Goal: Information Seeking & Learning: Learn about a topic

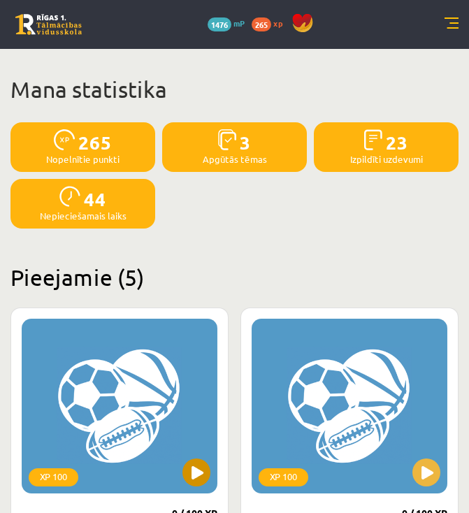
scroll to position [224, 0]
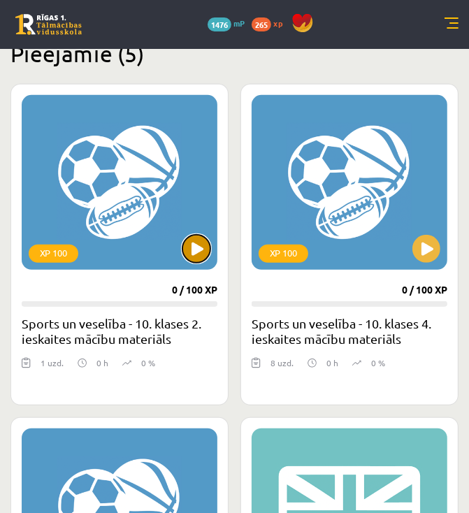
click at [201, 251] on button at bounding box center [196, 249] width 28 height 28
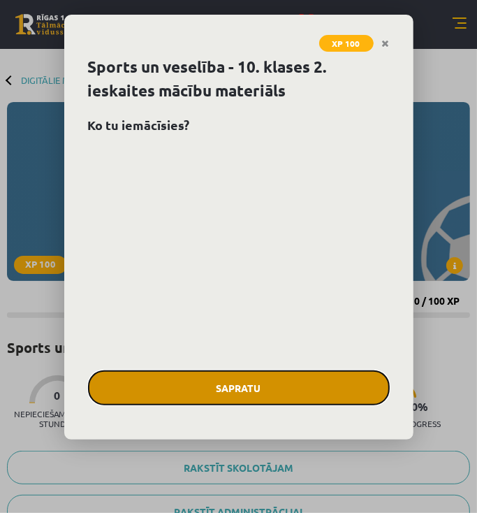
click at [344, 378] on button "Sapratu" at bounding box center [239, 387] width 302 height 35
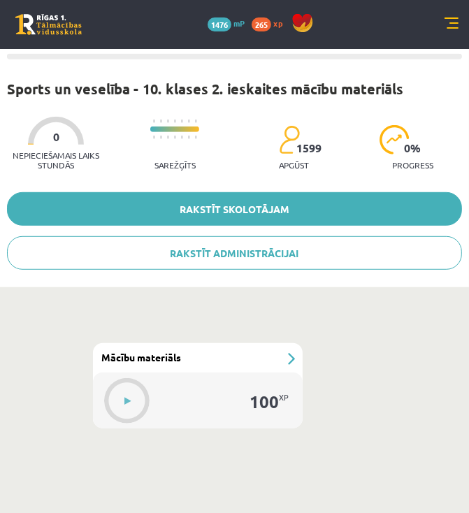
scroll to position [278, 0]
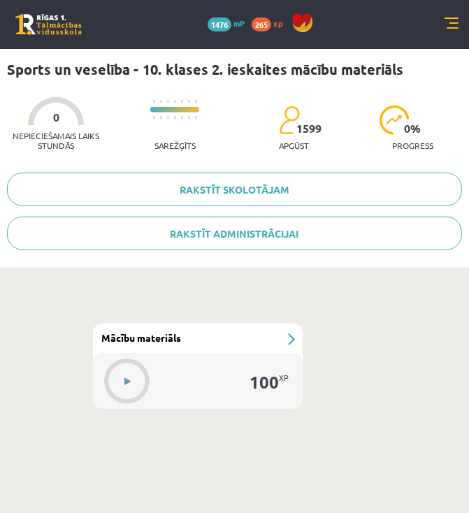
click at [131, 381] on button at bounding box center [128, 381] width 32 height 32
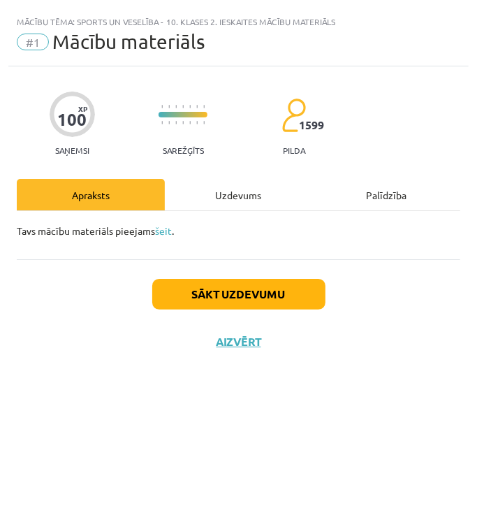
click at [249, 195] on div "Uzdevums" at bounding box center [239, 194] width 148 height 31
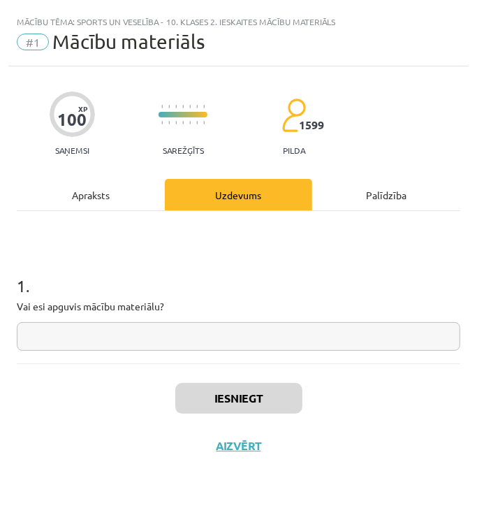
click at [210, 344] on input "text" at bounding box center [239, 336] width 444 height 29
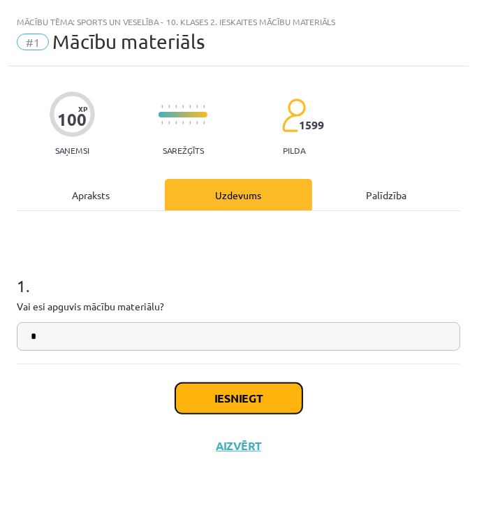
click at [251, 400] on button "Iesniegt" at bounding box center [238, 398] width 127 height 31
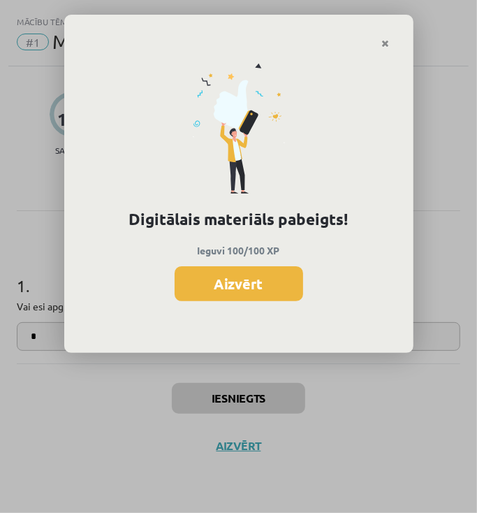
click at [273, 261] on div "Digitālais materiāls pabeigts! Ieguvi 100/100 XP Aizvērt" at bounding box center [238, 201] width 349 height 305
click at [277, 275] on button "Aizvērt" at bounding box center [239, 283] width 129 height 35
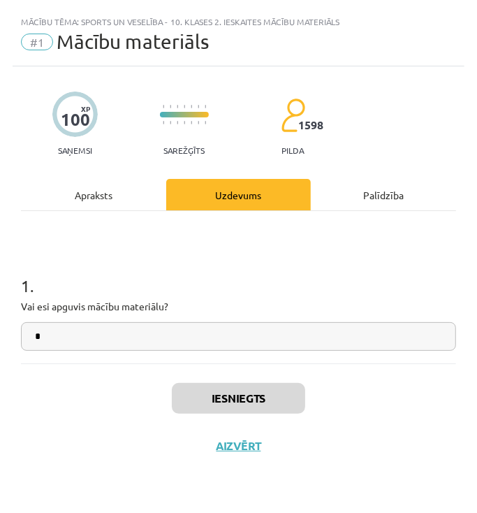
scroll to position [0, 0]
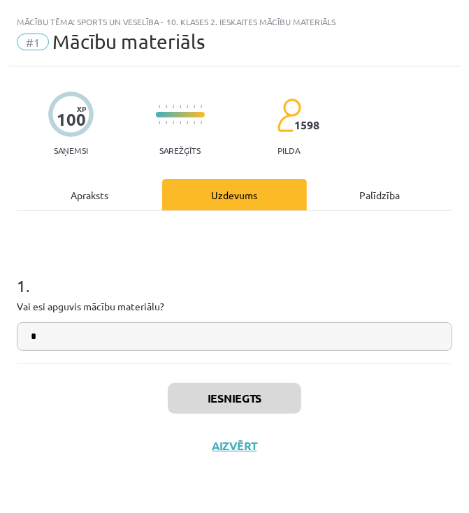
click at [253, 191] on div "Uzdevums" at bounding box center [234, 194] width 145 height 31
click at [122, 198] on div "Apraksts" at bounding box center [89, 194] width 145 height 31
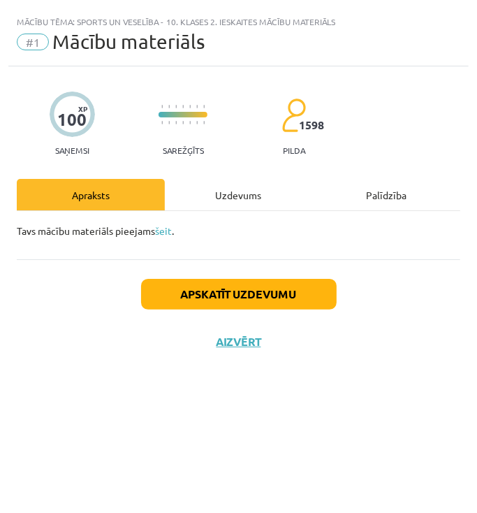
click at [226, 201] on div "Uzdevums" at bounding box center [239, 194] width 148 height 31
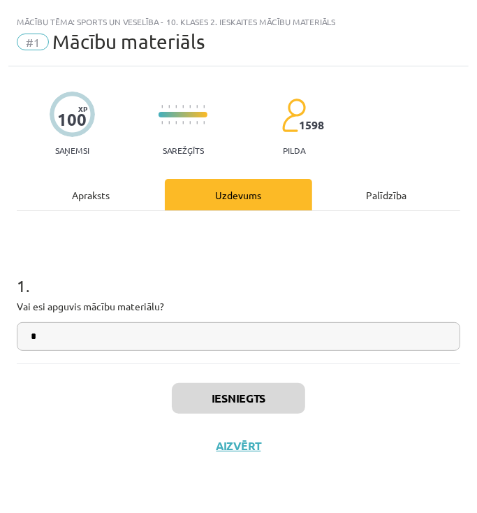
drag, startPoint x: 383, startPoint y: 206, endPoint x: 300, endPoint y: 204, distance: 82.5
click at [380, 207] on div "Palīdzība" at bounding box center [386, 194] width 148 height 31
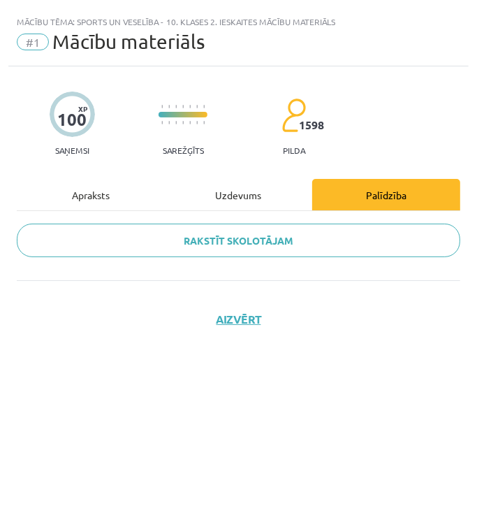
click at [239, 202] on div "Uzdevums" at bounding box center [239, 194] width 148 height 31
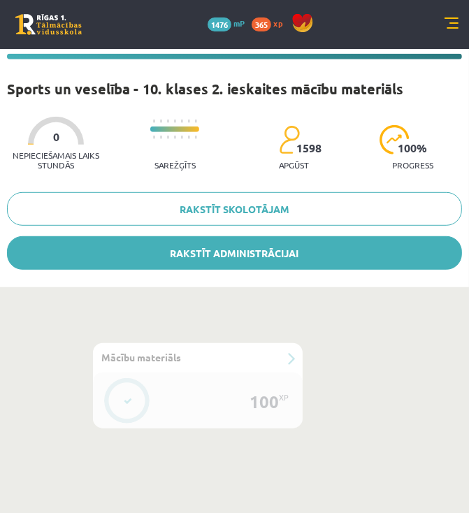
scroll to position [278, 0]
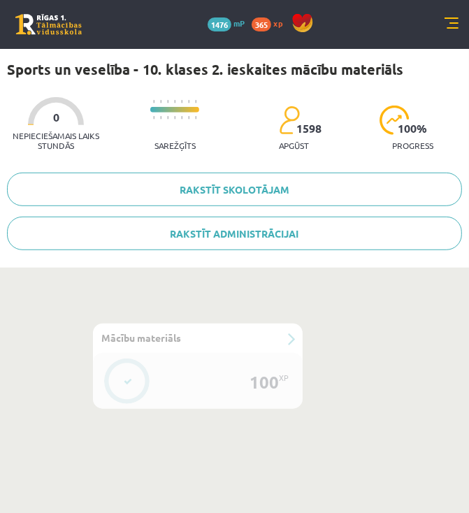
click at [245, 366] on div "100 XP" at bounding box center [198, 381] width 210 height 56
click at [289, 339] on div "#1 Mācību materiāls" at bounding box center [198, 337] width 210 height 29
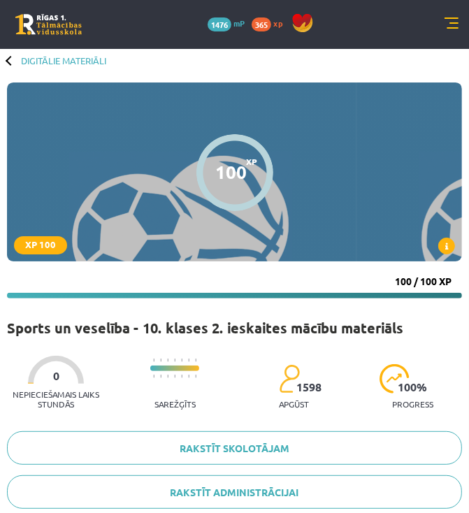
scroll to position [0, 0]
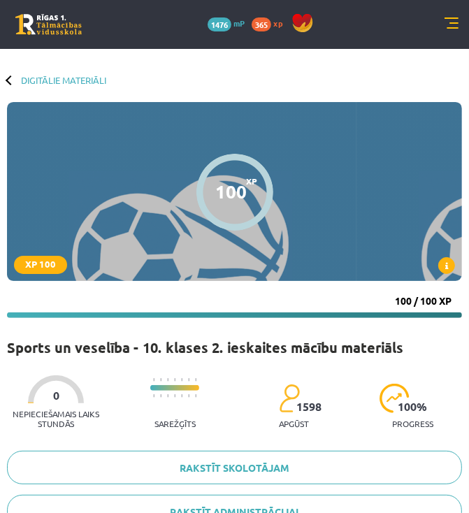
click at [8, 80] on div at bounding box center [11, 80] width 10 height 10
click at [12, 80] on div at bounding box center [11, 80] width 10 height 10
click at [34, 82] on link "Digitālie materiāli" at bounding box center [63, 80] width 85 height 10
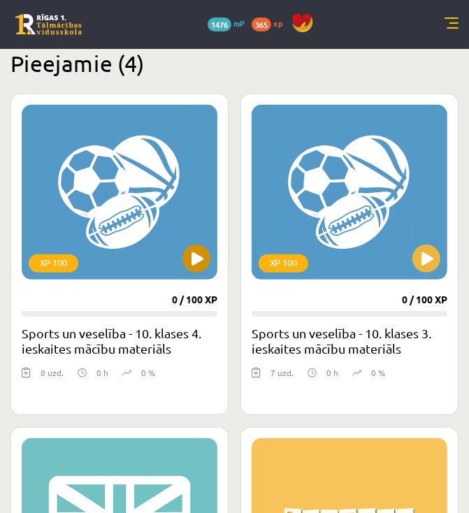
scroll to position [224, 0]
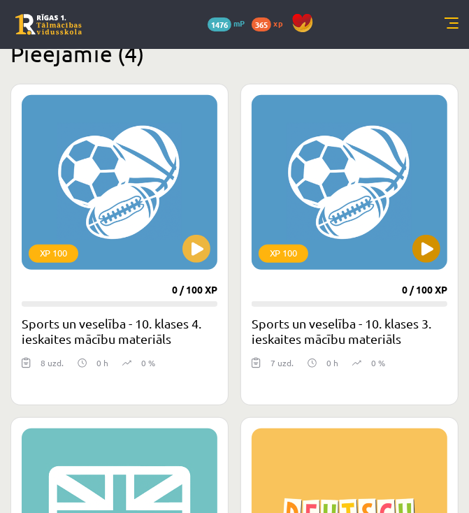
click at [411, 243] on div "XP 100" at bounding box center [349, 182] width 196 height 175
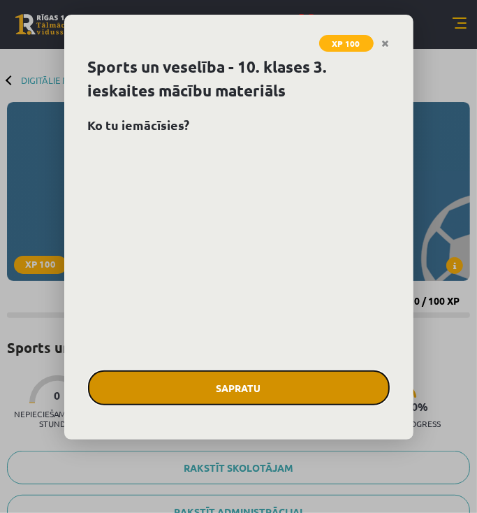
click at [277, 390] on button "Sapratu" at bounding box center [239, 387] width 302 height 35
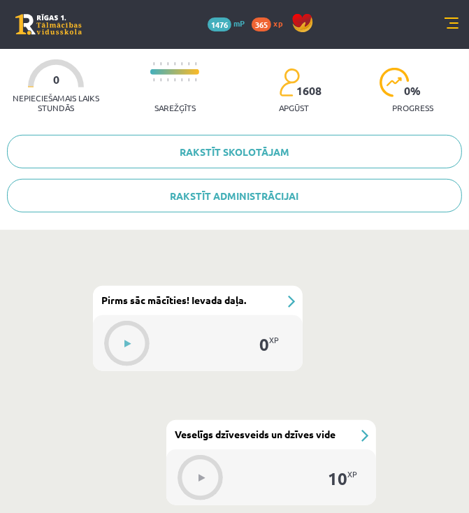
scroll to position [222, 0]
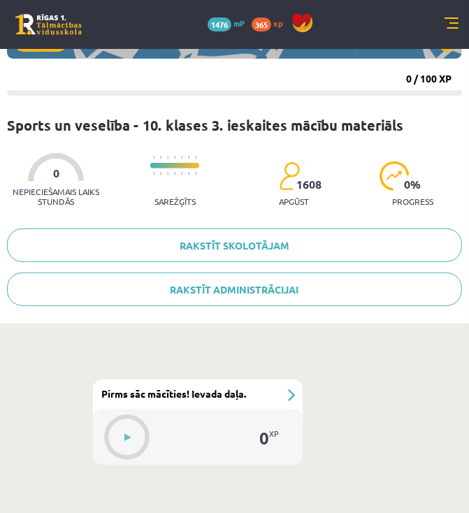
click at [291, 395] on div "#1 Pirms sāc mācīties! Ievada daļa." at bounding box center [198, 393] width 210 height 29
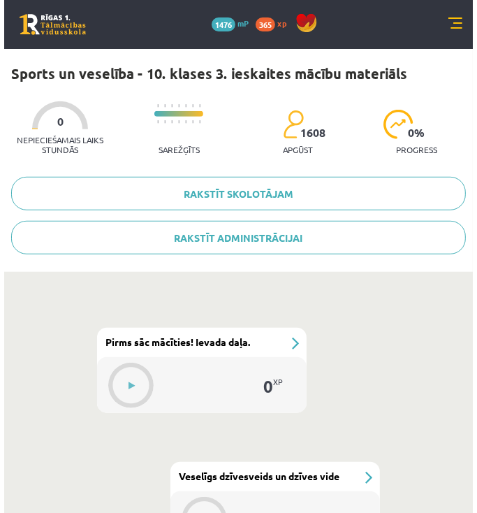
scroll to position [446, 0]
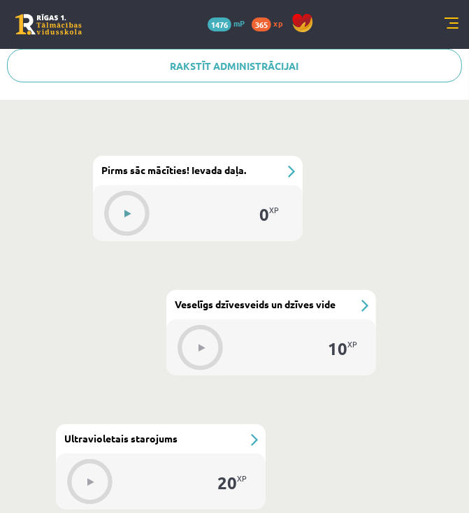
click at [136, 216] on button at bounding box center [128, 214] width 32 height 32
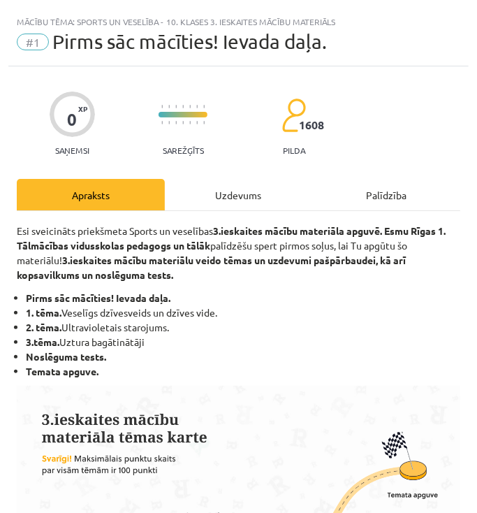
click at [232, 198] on div "Uzdevums" at bounding box center [239, 194] width 148 height 31
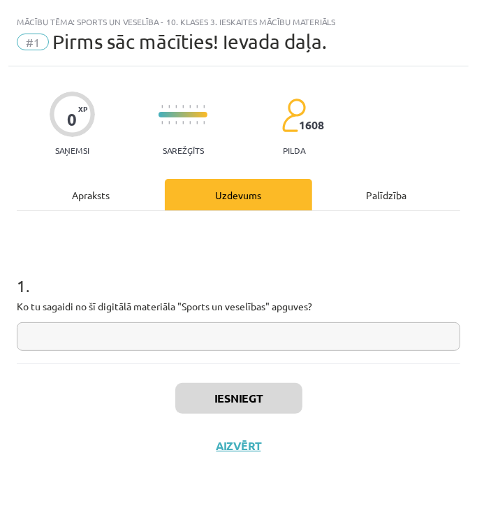
drag, startPoint x: 228, startPoint y: 351, endPoint x: 229, endPoint y: 340, distance: 11.3
click at [228, 351] on div "1 . Ko tu sagaidi no šī digitālā materiāla "Sports un veselības" apguves?" at bounding box center [239, 287] width 444 height 152
drag, startPoint x: 229, startPoint y: 340, endPoint x: 224, endPoint y: 352, distance: 13.1
click at [224, 352] on div "1 . Ko tu sagaidi no šī digitālā materiāla "Sports un veselības" apguves?" at bounding box center [239, 287] width 444 height 152
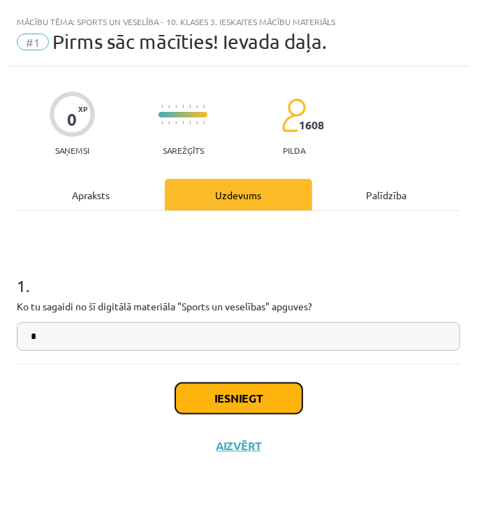
click at [254, 388] on button "Iesniegt" at bounding box center [238, 398] width 127 height 31
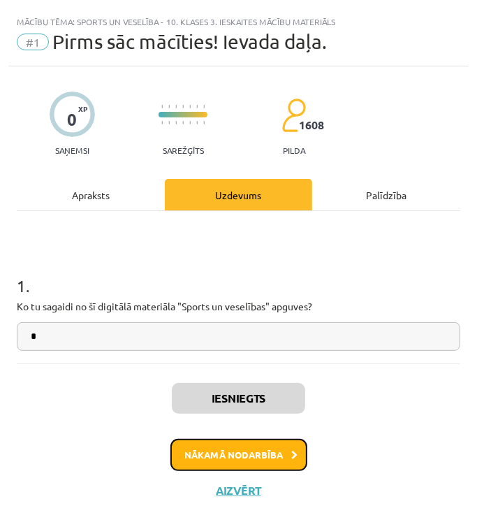
click at [292, 447] on button "Nākamā nodarbība" at bounding box center [238, 455] width 137 height 32
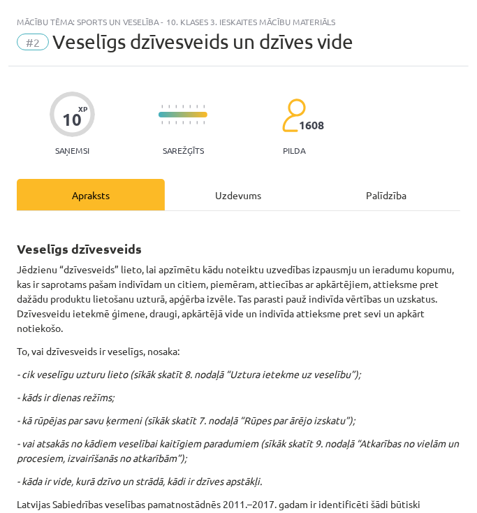
scroll to position [8, 0]
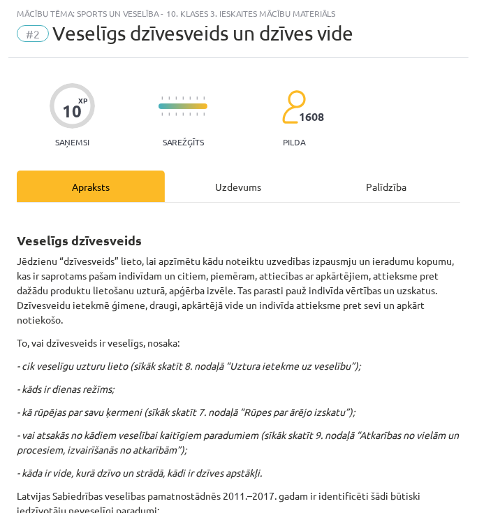
click at [245, 194] on div "Uzdevums" at bounding box center [239, 185] width 148 height 31
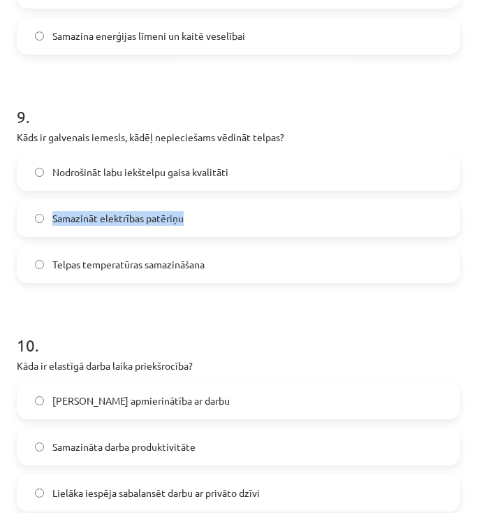
scroll to position [2129, 0]
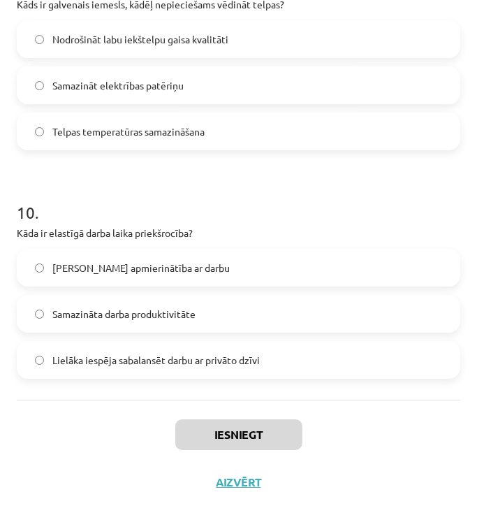
click at [293, 367] on label "Lielāka iespēja sabalansēt darbu ar privāto dzīvi" at bounding box center [238, 359] width 441 height 35
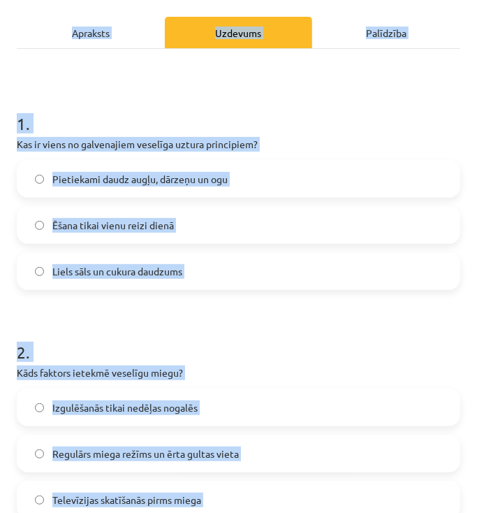
scroll to position [129, 0]
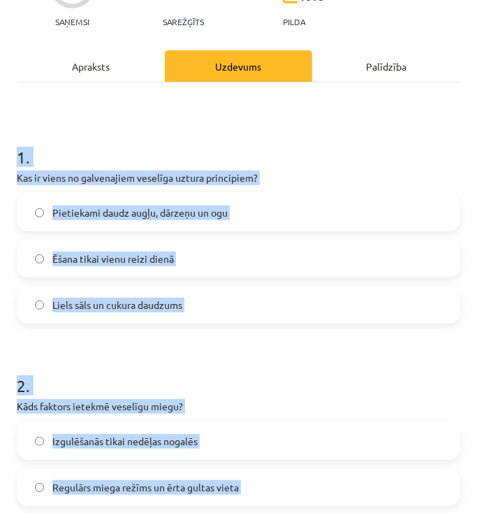
drag, startPoint x: 296, startPoint y: 369, endPoint x: 0, endPoint y: 156, distance: 364.9
click at [0, 156] on div "Mācību tēma: Sports un veselība - 10. klases 3. ieskaites mācību materiāls #2 V…" at bounding box center [238, 256] width 477 height 513
copy form "1 . Kas ir viens no galvenajiem veselīga uztura principiem? Pietiekami daudz au…"
click at [337, 129] on h1 "1 ." at bounding box center [239, 144] width 444 height 43
click at [228, 212] on label "Pietiekami daudz augļu, dārzeņu un ogu" at bounding box center [238, 212] width 441 height 35
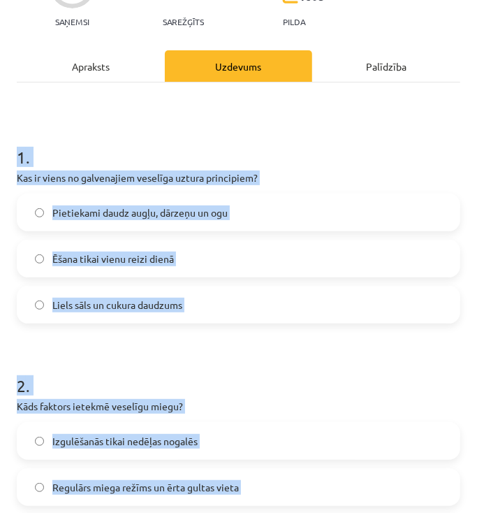
click at [284, 352] on h1 "2 ." at bounding box center [239, 372] width 444 height 43
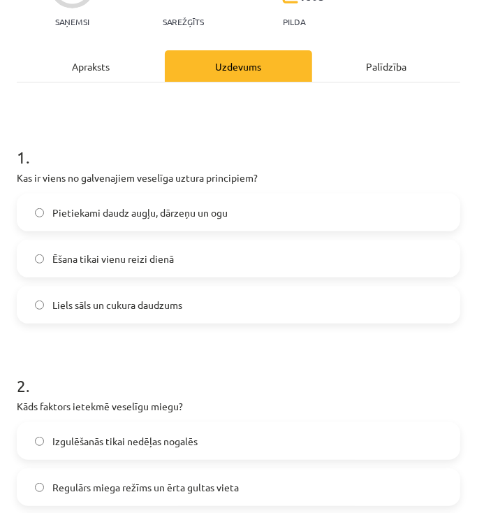
click at [284, 352] on h1 "2 ." at bounding box center [239, 372] width 444 height 43
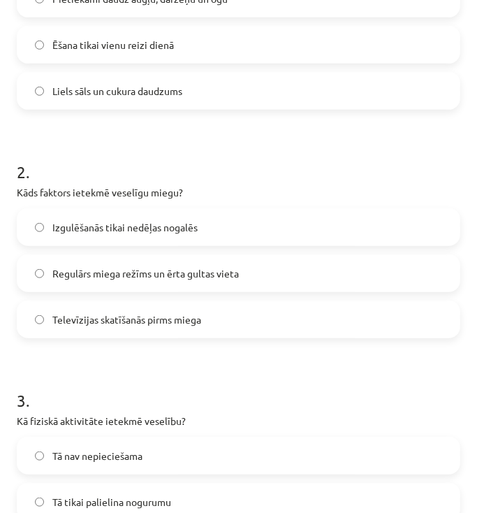
scroll to position [352, 0]
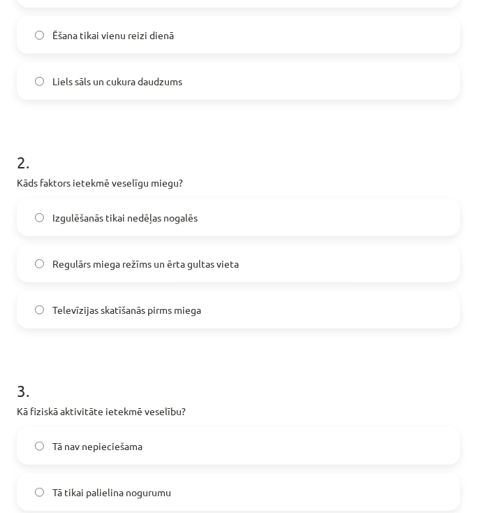
click at [143, 260] on span "Regulārs miega režīms un ērta gultas vieta" at bounding box center [145, 263] width 187 height 15
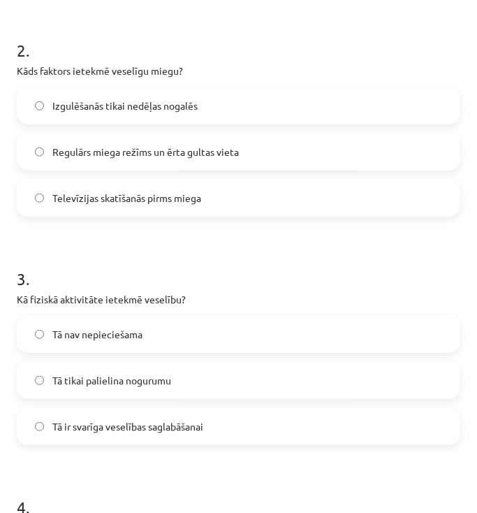
scroll to position [520, 0]
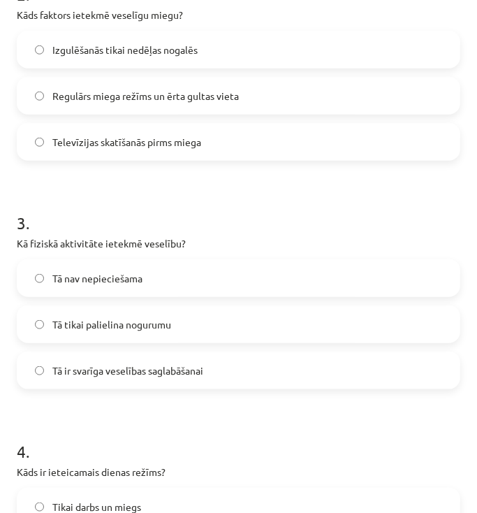
click at [148, 379] on label "Tā ir svarīga veselības saglabāšanai" at bounding box center [238, 370] width 441 height 35
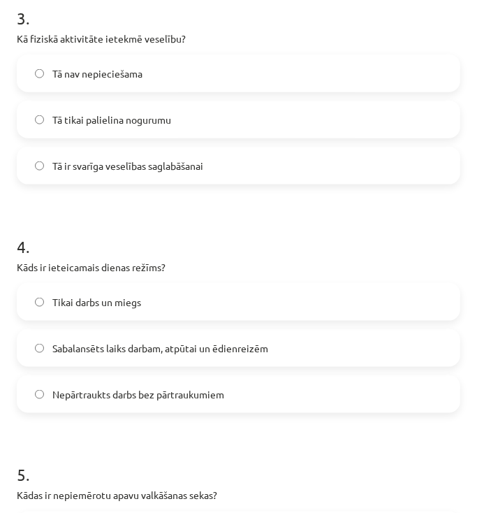
scroll to position [743, 0]
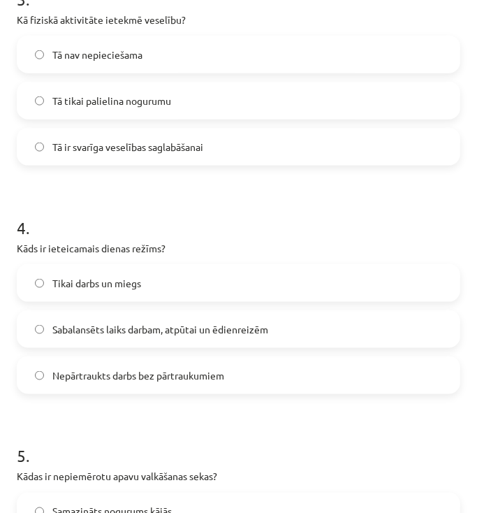
click at [129, 330] on span "Sabalansēts laiks darbam, atpūtai un ēdienreizēm" at bounding box center [160, 329] width 216 height 15
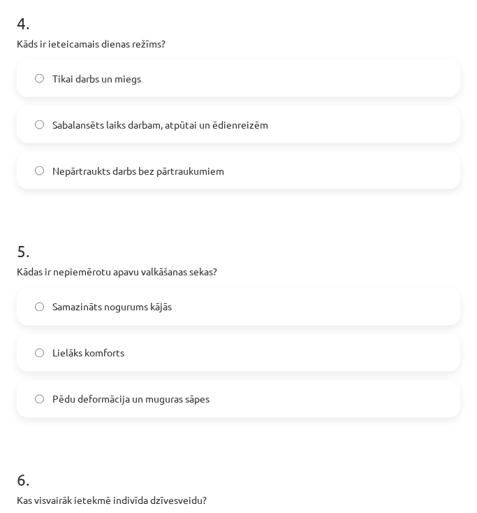
scroll to position [967, 0]
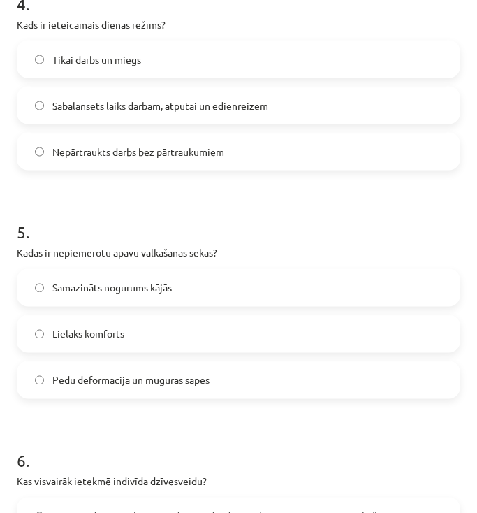
click at [142, 383] on span "Pēdu deformācija un muguras sāpes" at bounding box center [130, 380] width 157 height 15
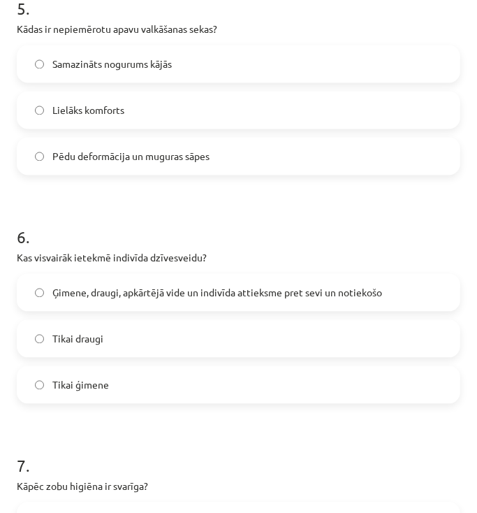
scroll to position [1246, 0]
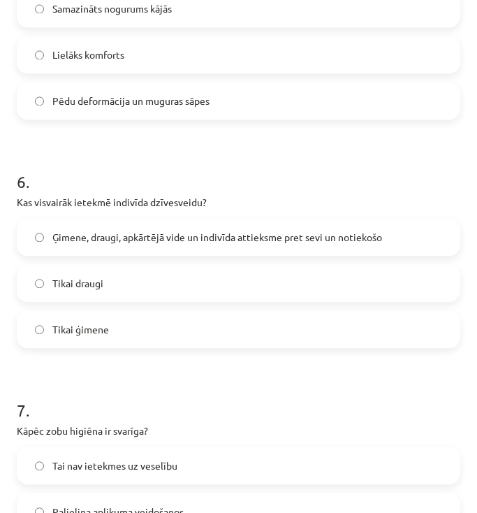
click at [142, 247] on label "Ģimene, draugi, apkārtējā vide un indivīda attieksme pret sevi un notiekošo" at bounding box center [238, 236] width 441 height 35
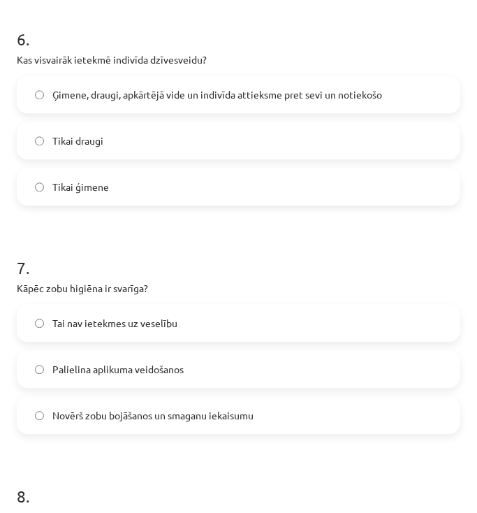
scroll to position [1414, 0]
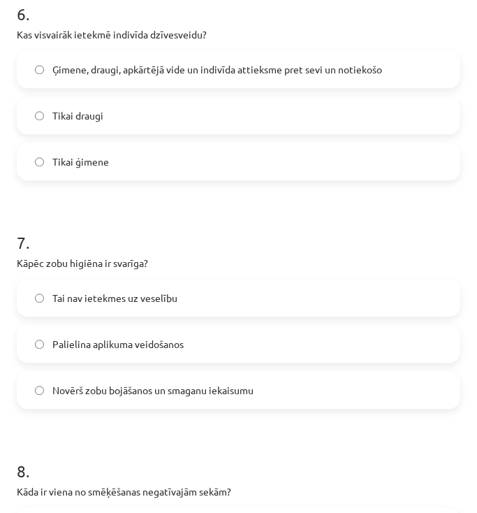
click at [160, 386] on span "Novērš zobu bojāšanos un smaganu iekaisumu" at bounding box center [152, 390] width 201 height 15
click at [147, 397] on span "Novērš zobu bojāšanos un smaganu iekaisumu" at bounding box center [152, 390] width 201 height 15
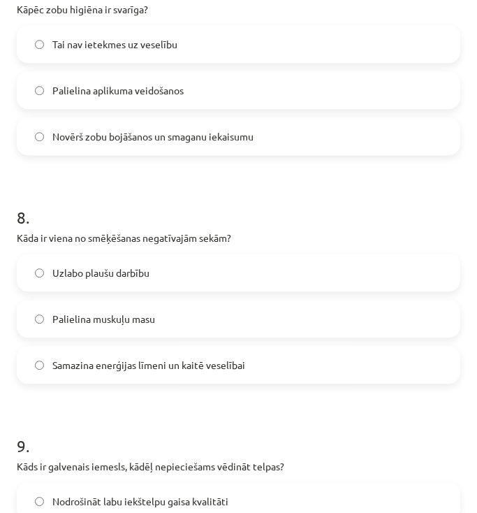
scroll to position [1693, 0]
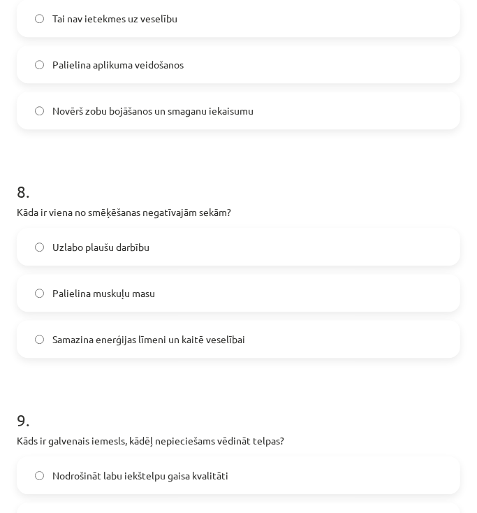
click at [125, 351] on label "Samazina enerģijas līmeni un kaitē veselībai" at bounding box center [238, 338] width 441 height 35
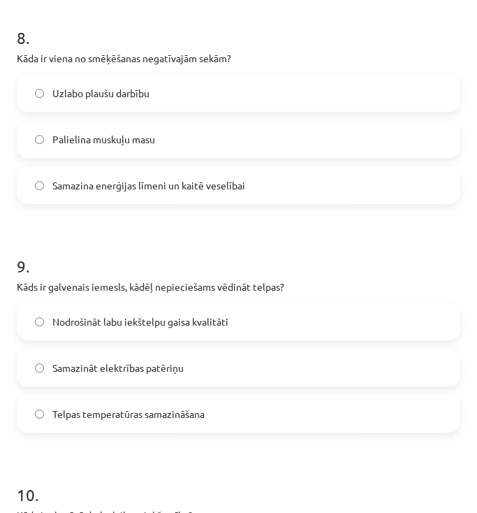
scroll to position [1861, 0]
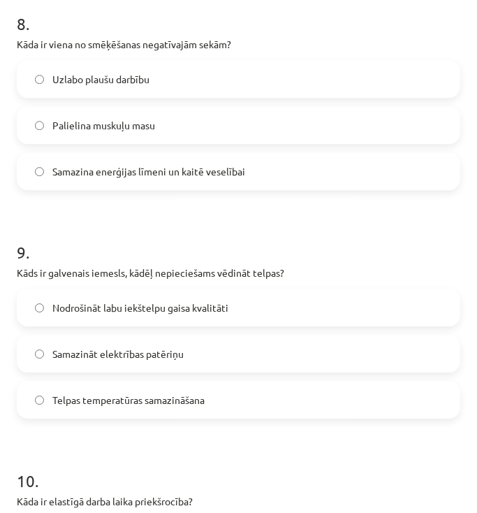
click at [148, 307] on span "Nodrošināt labu iekštelpu gaisa kvalitāti" at bounding box center [140, 307] width 176 height 15
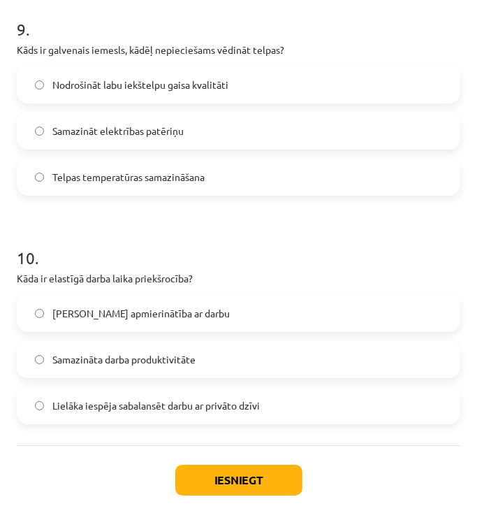
scroll to position [2085, 0]
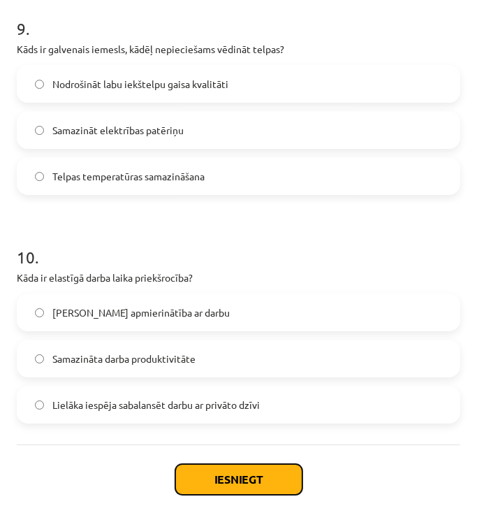
click at [215, 478] on button "Iesniegt" at bounding box center [238, 479] width 127 height 31
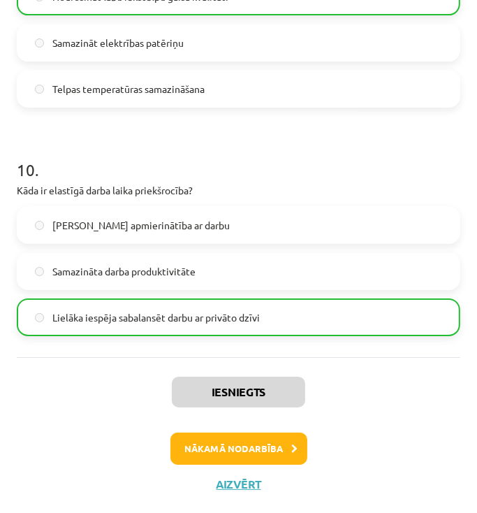
scroll to position [2174, 0]
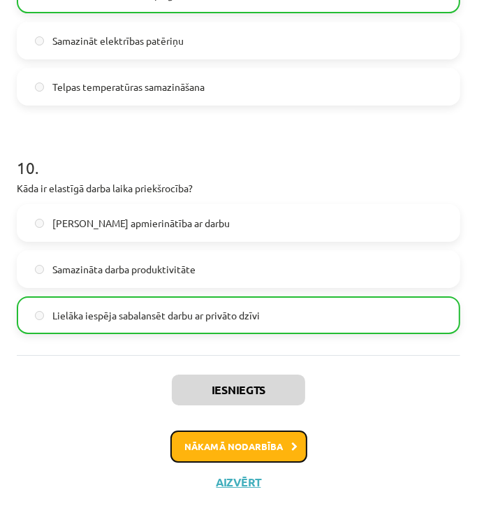
click at [259, 446] on button "Nākamā nodarbība" at bounding box center [238, 446] width 137 height 32
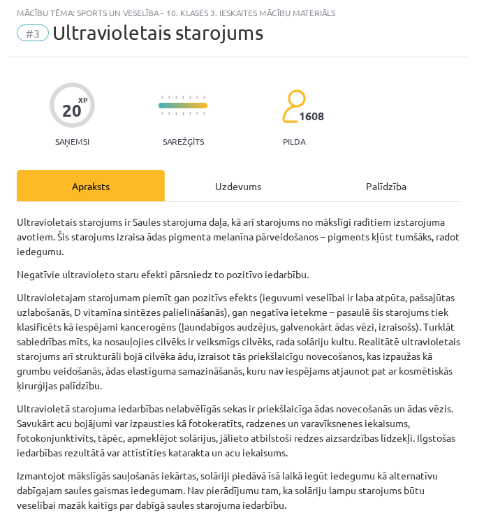
scroll to position [8, 0]
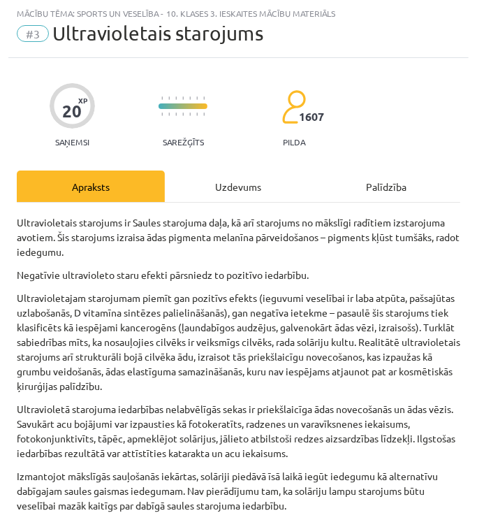
click at [249, 181] on div "Uzdevums" at bounding box center [239, 185] width 148 height 31
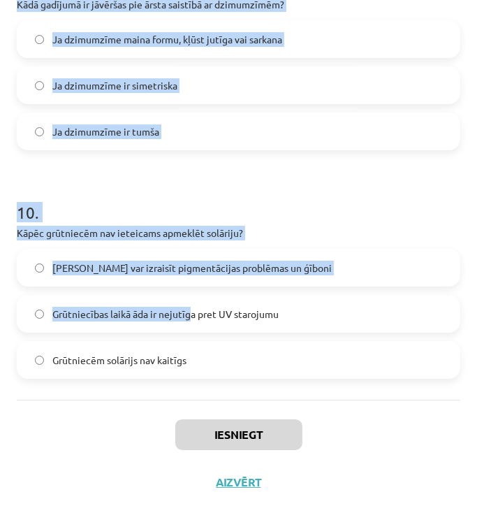
scroll to position [2145, 0]
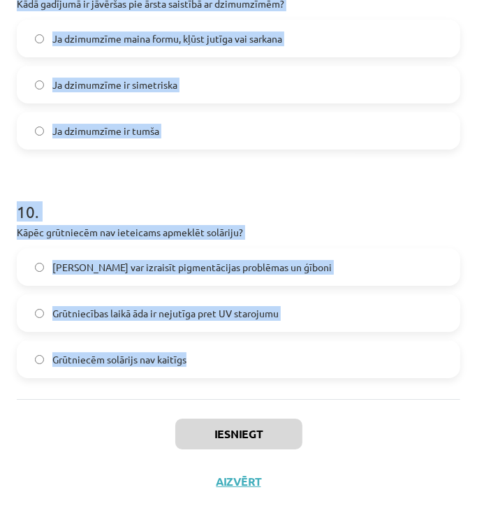
drag, startPoint x: 18, startPoint y: 275, endPoint x: 198, endPoint y: 363, distance: 200.6
copy form "1 . Kāda var būt ilgstošas ultravioletā starojuma iedarbības sekas uz acīm? Pal…"
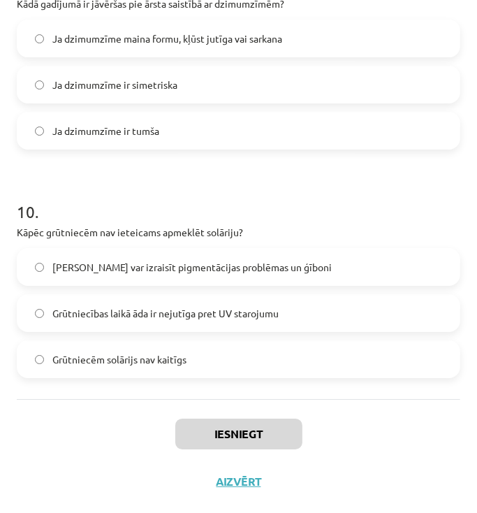
click at [416, 422] on div "Iesniegt Aizvērt" at bounding box center [239, 448] width 444 height 98
click at [103, 270] on span "Solārijs var izraisīt pigmentācijas problēmas un ģīboni" at bounding box center [191, 267] width 279 height 15
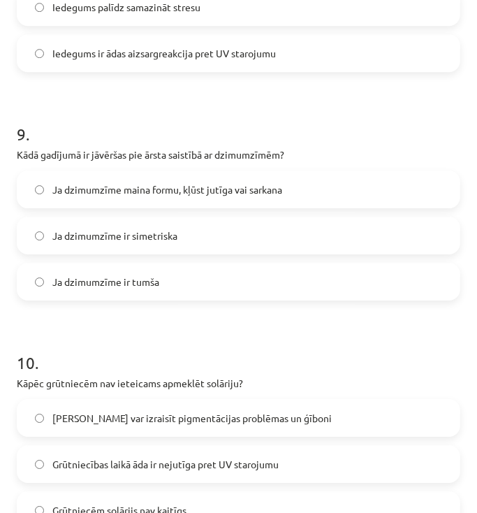
scroll to position [1977, 0]
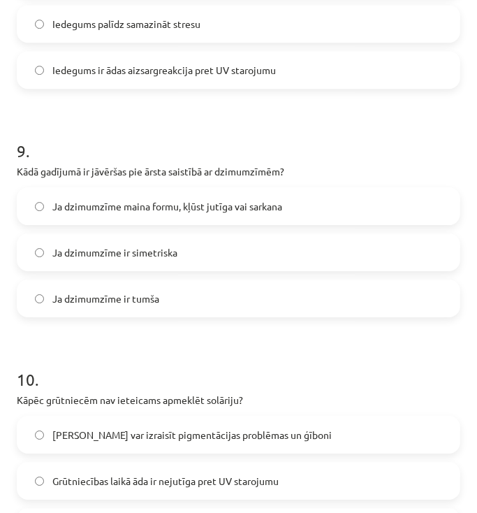
click at [143, 207] on span "Ja dzimumzīme maina formu, kļūst jutīga vai sarkana" at bounding box center [167, 206] width 230 height 15
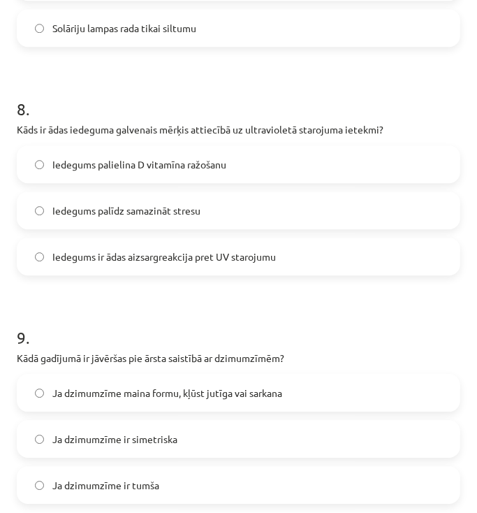
scroll to position [1753, 0]
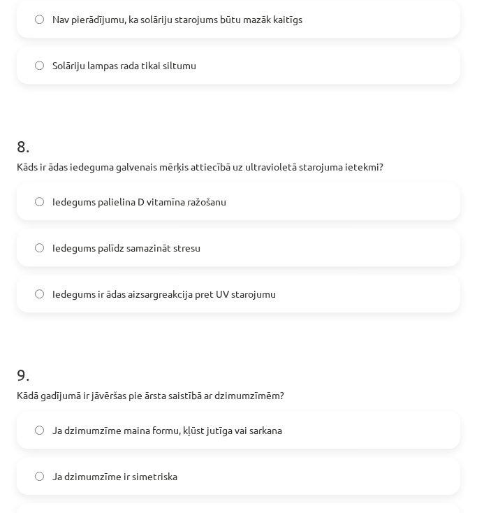
click at [115, 300] on span "Iedegums ir ādas aizsargreakcija pret UV starojumu" at bounding box center [164, 293] width 224 height 15
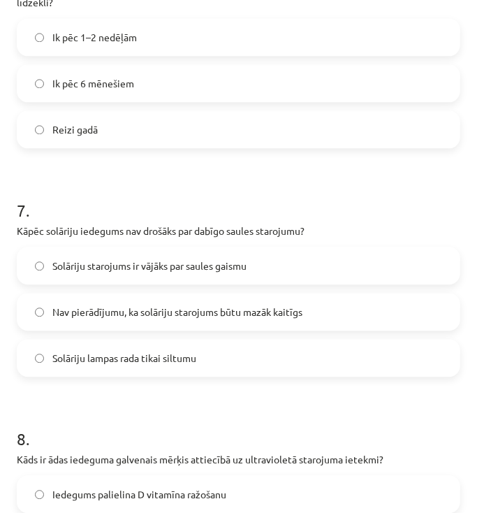
scroll to position [1418, 0]
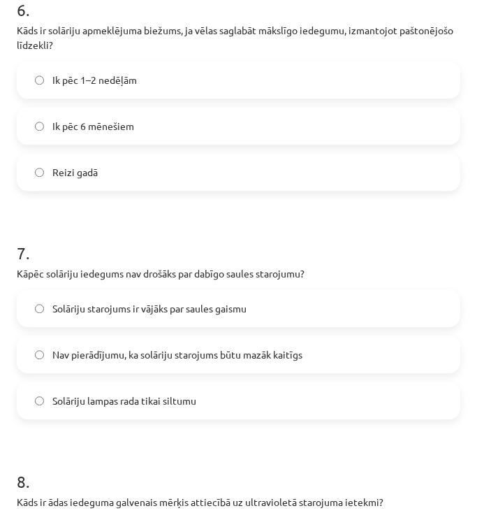
click at [115, 353] on span "Nav pierādījumu, ka solāriju starojums būtu mazāk kaitīgs" at bounding box center [177, 354] width 250 height 15
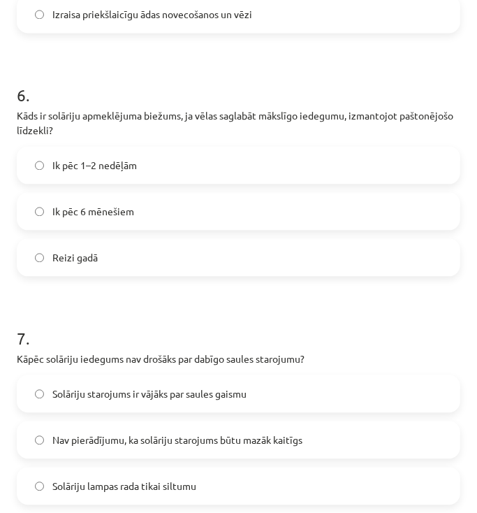
scroll to position [1251, 0]
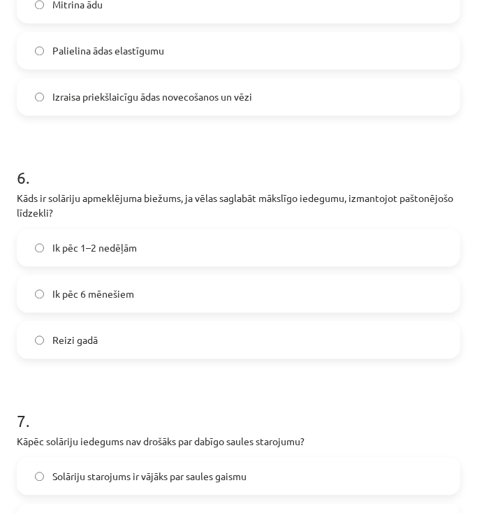
click at [99, 241] on span "Ik pēc 1–2 nedēļām" at bounding box center [94, 247] width 85 height 15
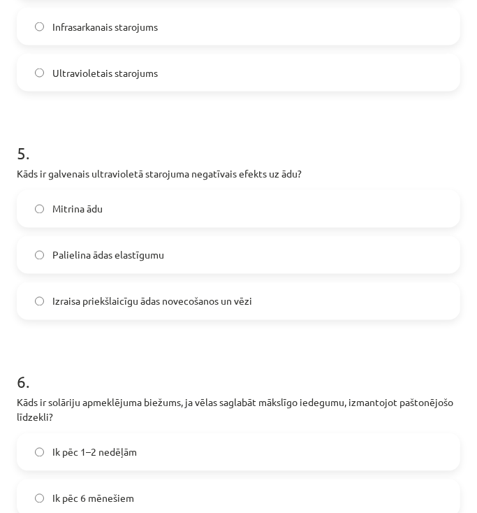
scroll to position [1027, 0]
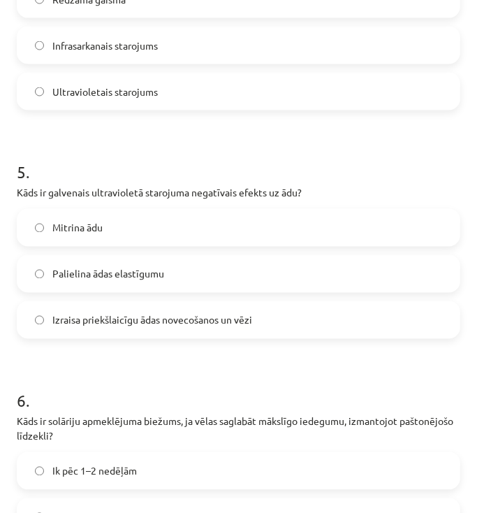
click at [92, 321] on span "Izraisa priekšlaicīgu ādas novecošanos un vēzi" at bounding box center [152, 320] width 200 height 15
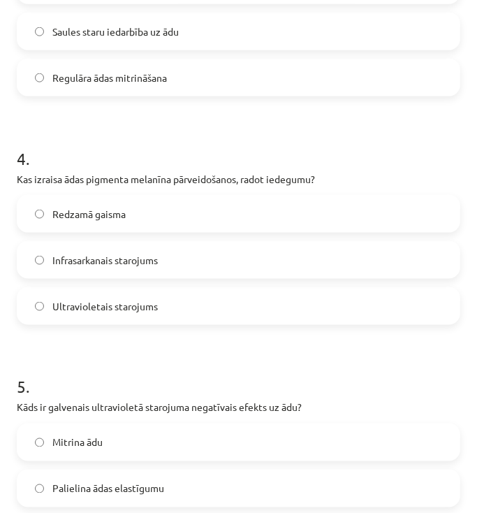
scroll to position [803, 0]
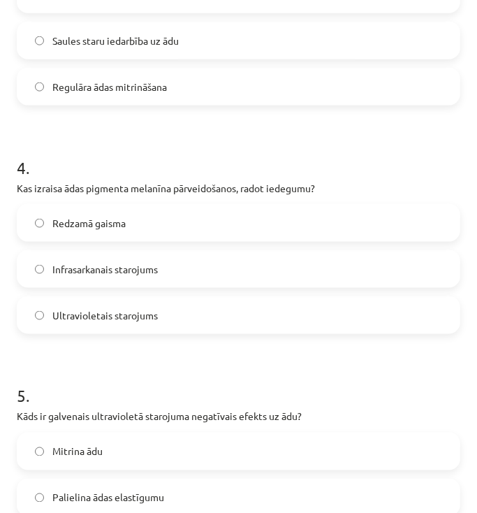
click at [89, 318] on span "Ultravioletais starojums" at bounding box center [104, 315] width 105 height 15
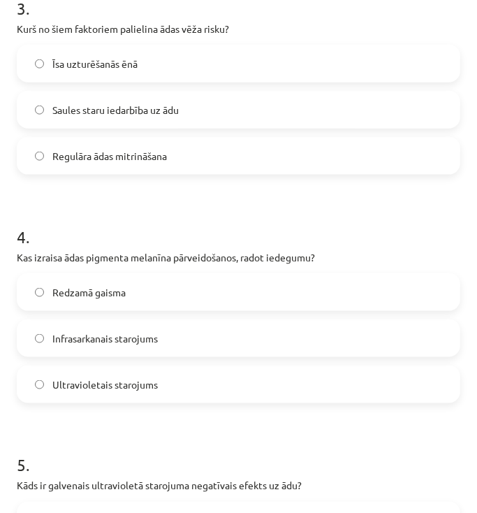
scroll to position [636, 0]
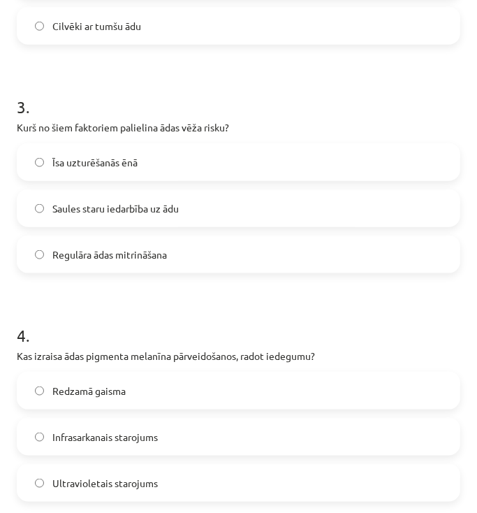
click at [107, 204] on span "Saules staru iedarbība uz ādu" at bounding box center [115, 208] width 126 height 15
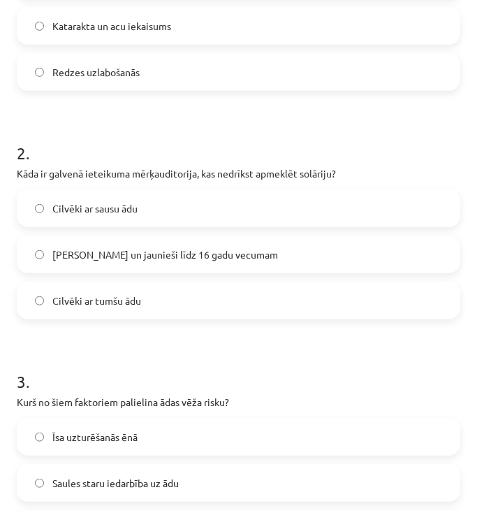
scroll to position [356, 0]
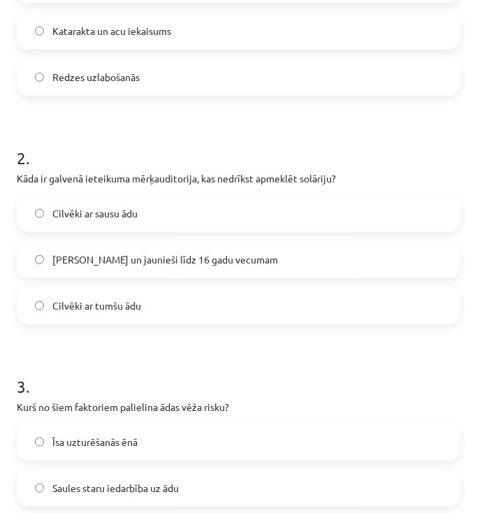
click at [108, 260] on span "Bērni un jaunieši līdz 16 gadu vecumam" at bounding box center [165, 259] width 226 height 15
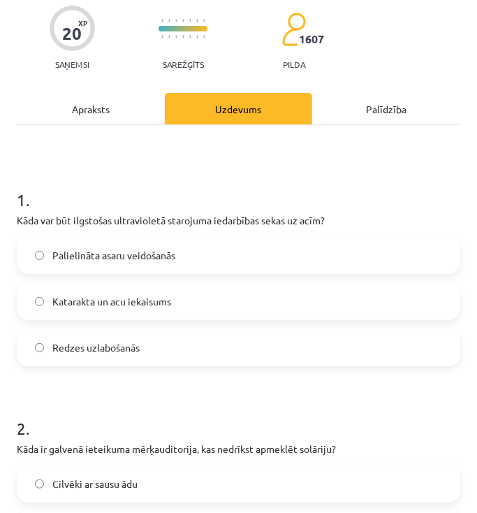
scroll to position [77, 0]
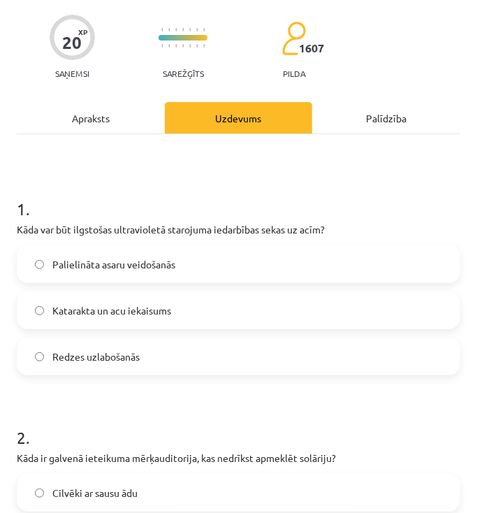
click at [130, 314] on span "Katarakta un acu iekaisums" at bounding box center [111, 310] width 119 height 15
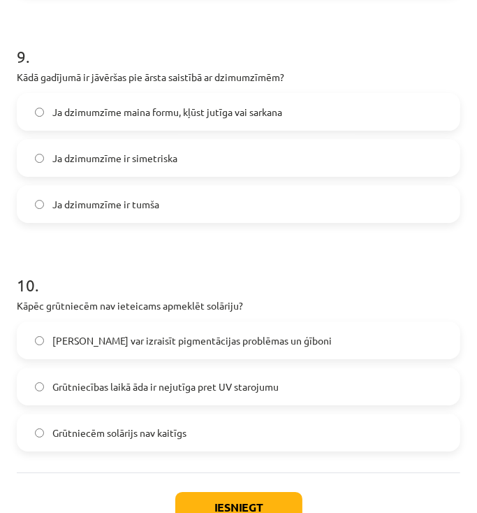
scroll to position [2145, 0]
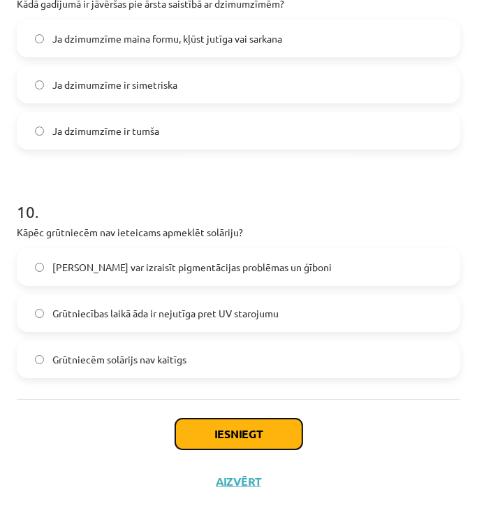
click at [230, 425] on button "Iesniegt" at bounding box center [238, 433] width 127 height 31
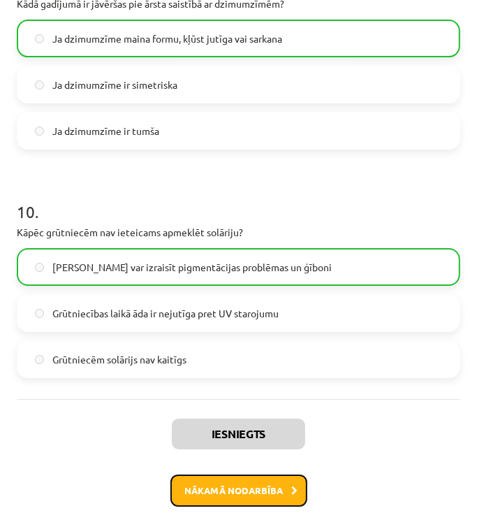
click at [271, 490] on button "Nākamā nodarbība" at bounding box center [238, 490] width 137 height 32
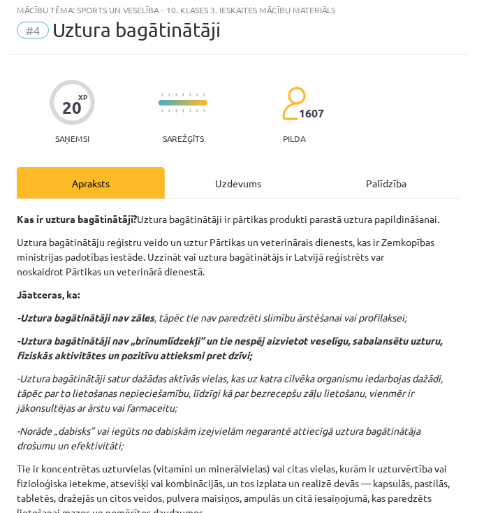
scroll to position [8, 0]
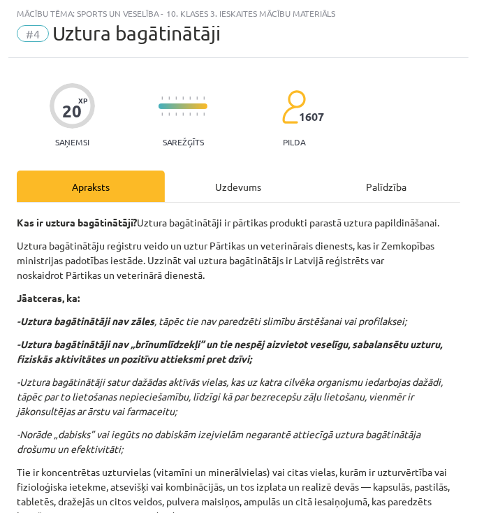
click at [242, 186] on div "Uzdevums" at bounding box center [239, 185] width 148 height 31
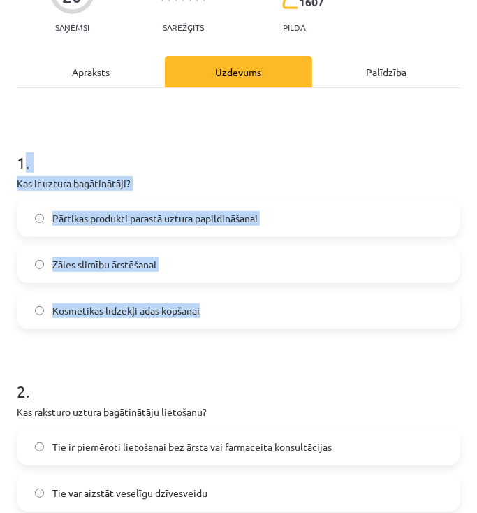
scroll to position [176, 0]
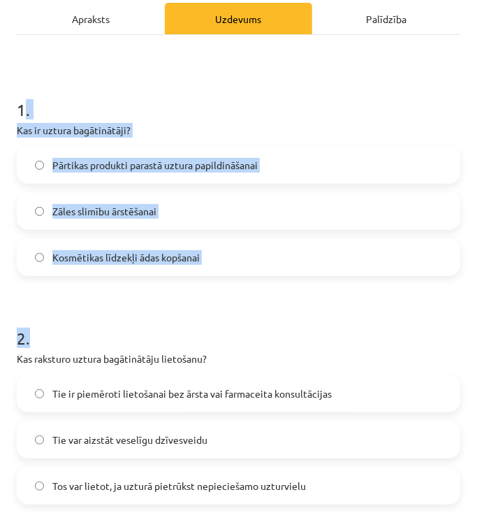
drag, startPoint x: 21, startPoint y: 274, endPoint x: 192, endPoint y: 300, distance: 173.1
click at [154, 316] on h1 "2 ." at bounding box center [239, 325] width 444 height 43
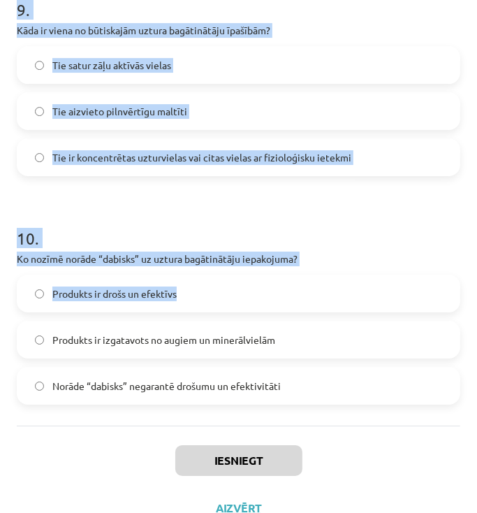
scroll to position [2145, 0]
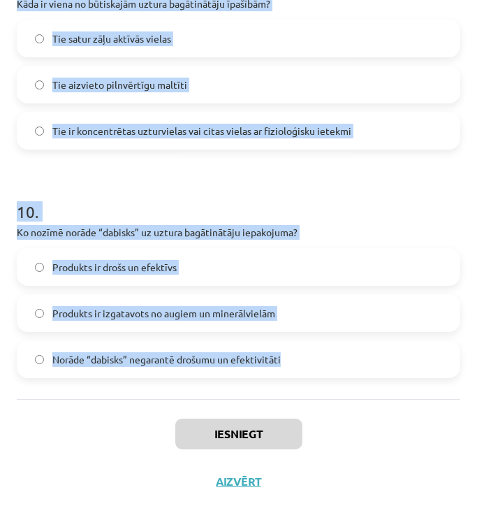
drag, startPoint x: 15, startPoint y: 105, endPoint x: 284, endPoint y: 358, distance: 369.2
copy form "1 . Kas ir uztura bagātinātāji? Pārtikas produkti parastā uztura papildināšanai…"
click at [420, 184] on h1 "10 ." at bounding box center [239, 198] width 444 height 43
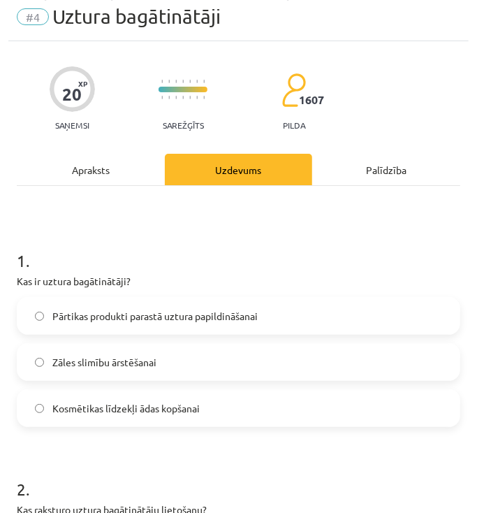
scroll to position [21, 0]
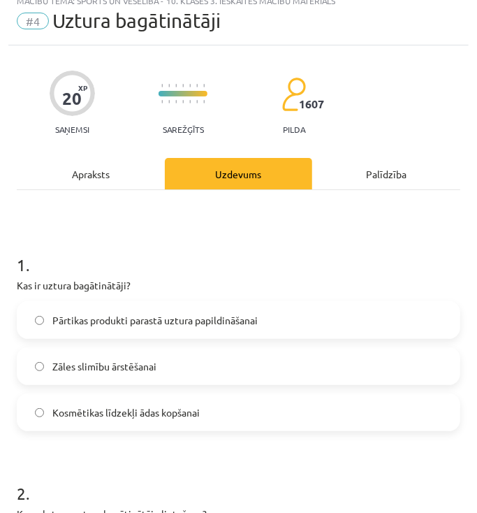
click at [114, 323] on span "Pārtikas produkti parastā uztura papildināšanai" at bounding box center [154, 320] width 205 height 15
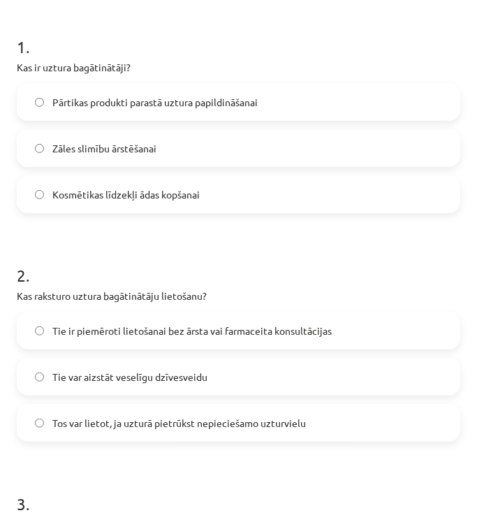
scroll to position [245, 0]
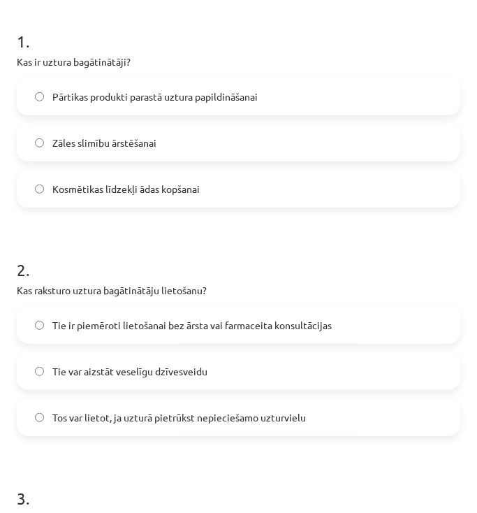
click at [162, 425] on label "Tos var lietot, ja uzturā pietrūkst nepieciešamo uzturvielu" at bounding box center [238, 417] width 441 height 35
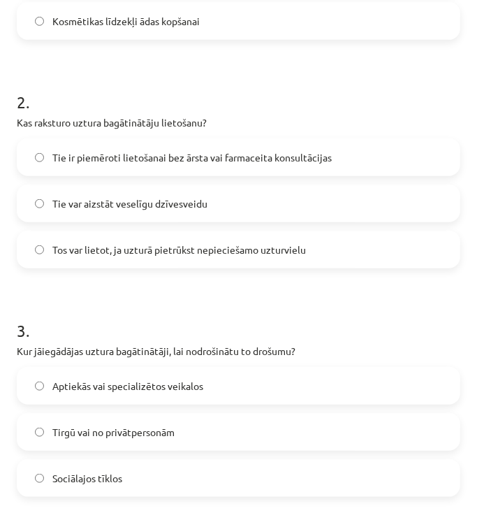
click at [80, 250] on span "Tos var lietot, ja uzturā pietrūkst nepieciešamo uzturvielu" at bounding box center [179, 249] width 254 height 15
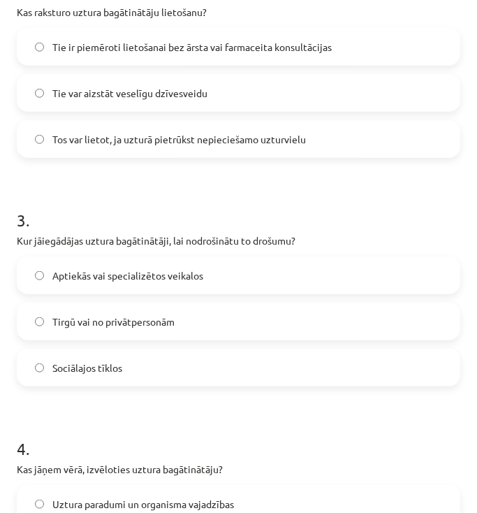
scroll to position [524, 0]
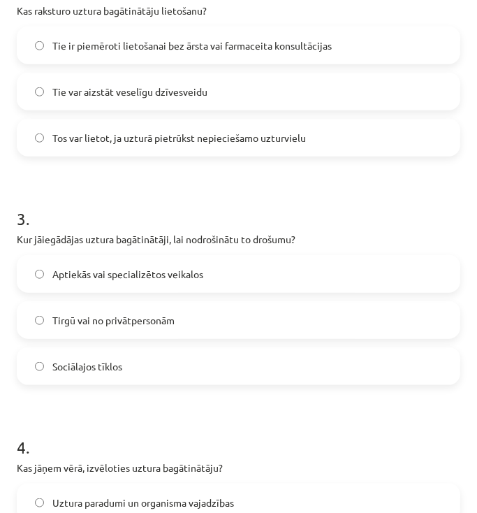
click at [109, 270] on span "Aptiekās vai specializētos veikalos" at bounding box center [127, 274] width 151 height 15
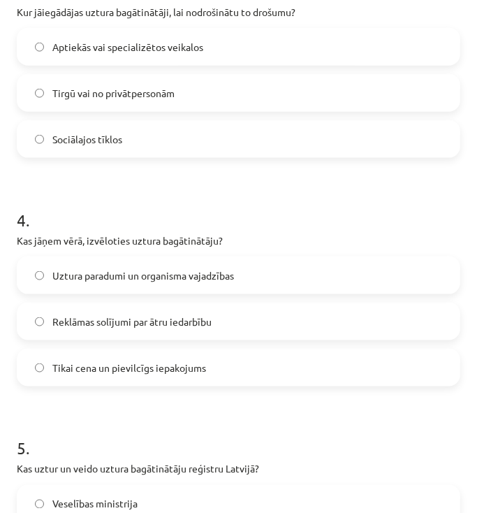
scroll to position [803, 0]
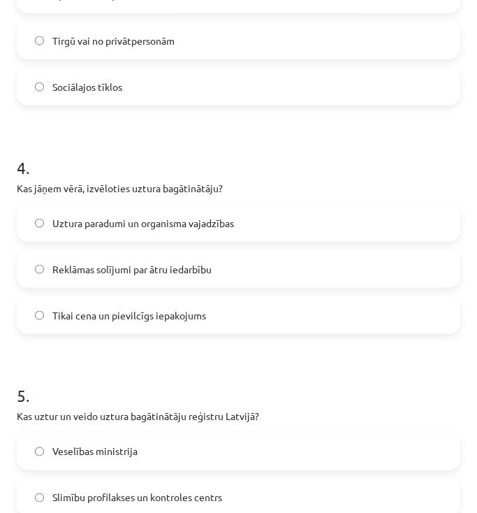
click at [134, 221] on span "Uztura paradumi un organisma vajadzības" at bounding box center [143, 223] width 182 height 15
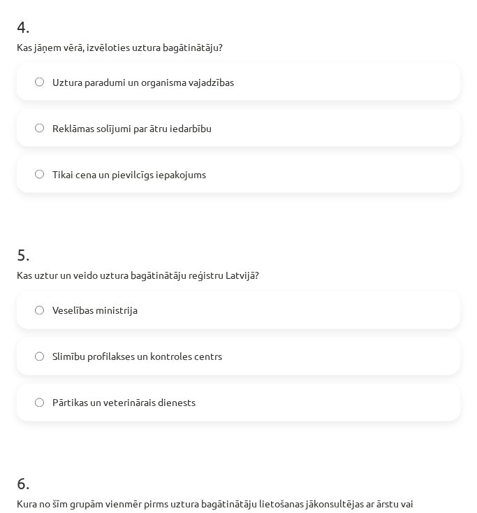
scroll to position [971, 0]
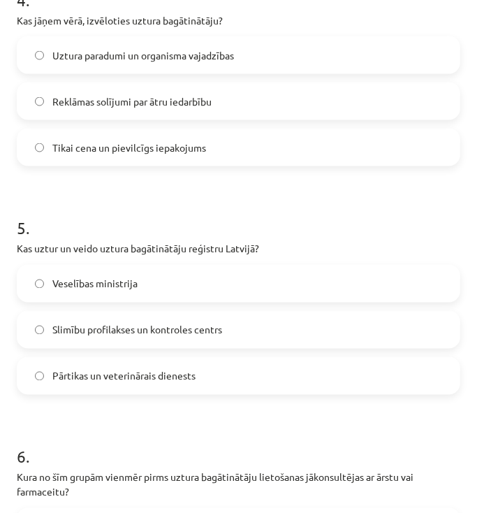
click at [133, 382] on label "Pārtikas un veterinārais dienests" at bounding box center [238, 375] width 441 height 35
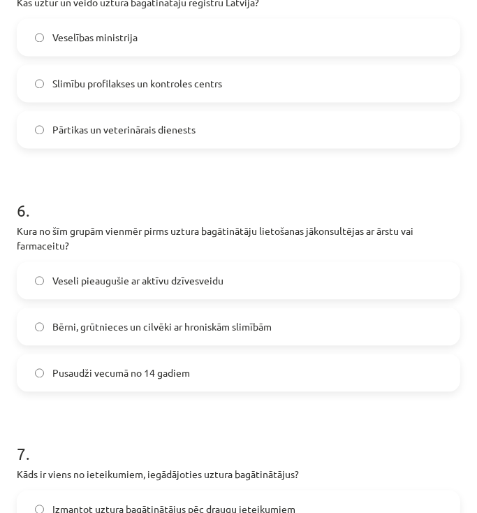
scroll to position [1251, 0]
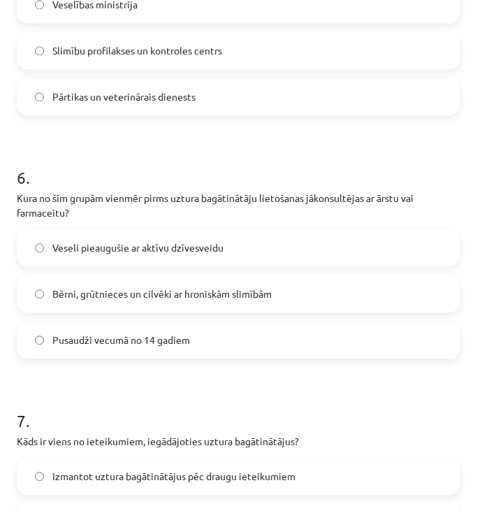
click at [112, 296] on span "Bērni, grūtnieces un cilvēki ar hroniskām slimībām" at bounding box center [161, 293] width 219 height 15
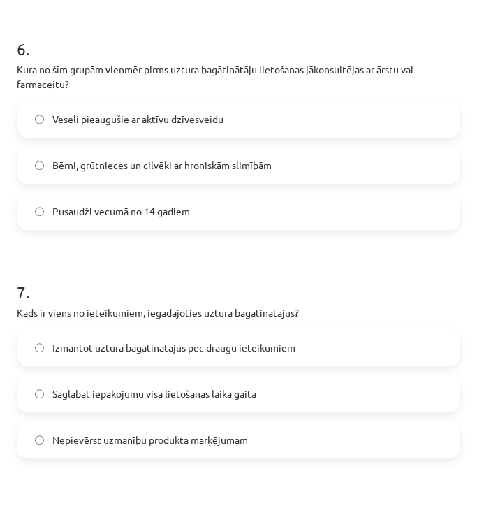
scroll to position [1418, 0]
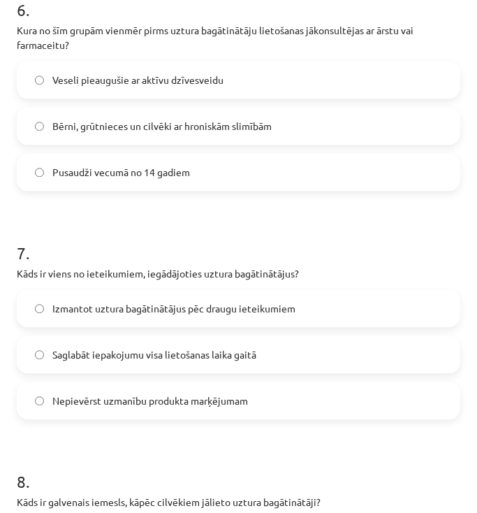
click at [117, 365] on label "Saglabāt iepakojumu visa lietošanas laika gaitā" at bounding box center [238, 354] width 441 height 35
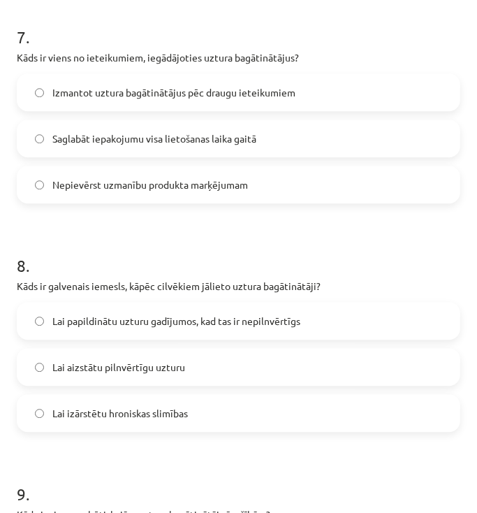
scroll to position [1642, 0]
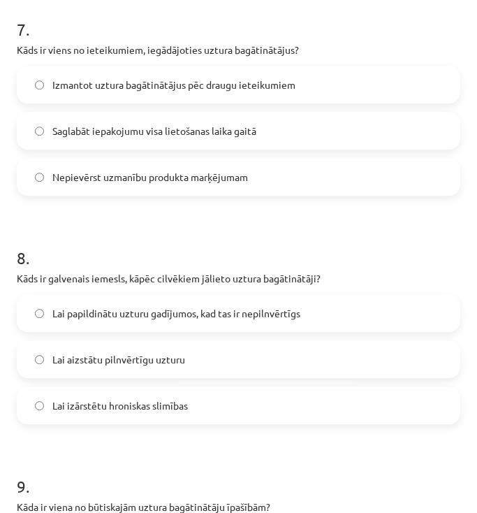
drag, startPoint x: 109, startPoint y: 311, endPoint x: 122, endPoint y: 334, distance: 26.6
click at [110, 312] on span "Lai papildinātu uzturu gadījumos, kad tas ir nepilnvērtīgs" at bounding box center [176, 313] width 248 height 15
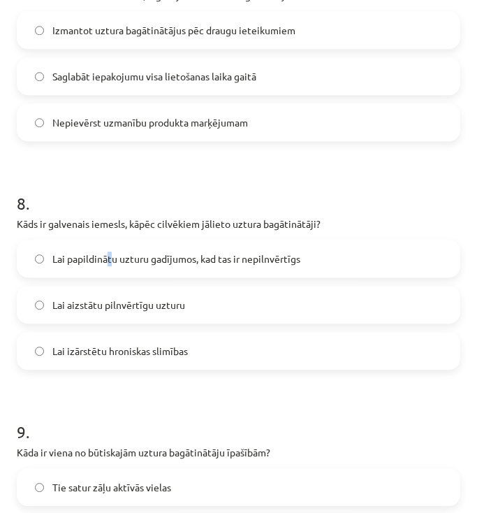
scroll to position [1809, 0]
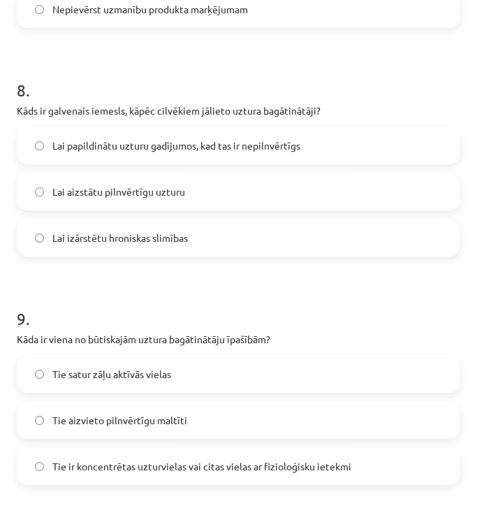
click at [198, 150] on span "Lai papildinātu uzturu gadījumos, kad tas ir nepilnvērtīgs" at bounding box center [176, 145] width 248 height 15
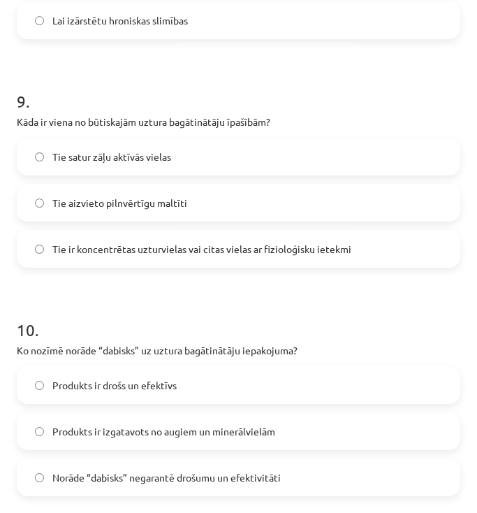
scroll to position [2033, 0]
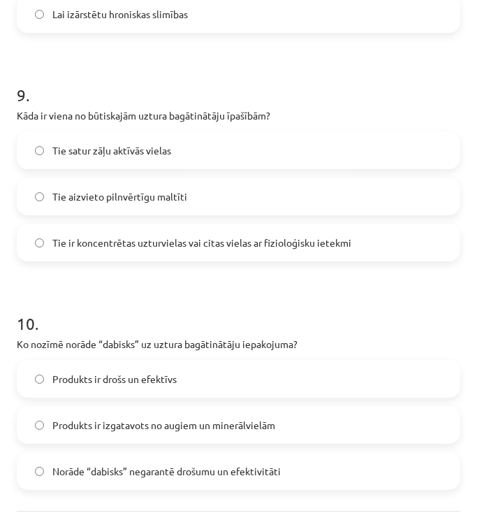
click at [115, 247] on span "Tie ir koncentrētas uzturvielas vai citas vielas ar fizioloģisku ietekmi" at bounding box center [201, 242] width 299 height 15
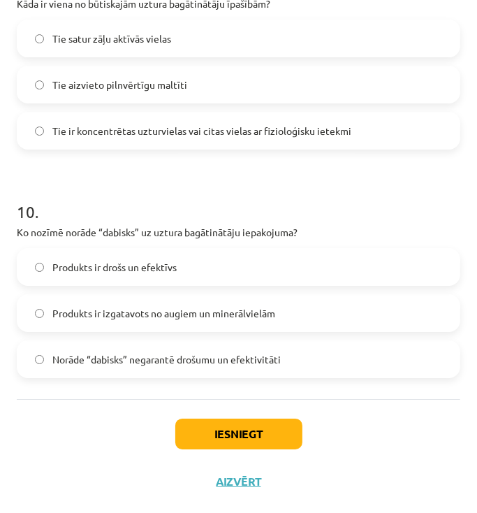
click at [146, 363] on span "Norāde “dabisks” negarantē drošumu un efektivitāti" at bounding box center [166, 359] width 228 height 15
click at [235, 434] on button "Iesniegt" at bounding box center [238, 433] width 127 height 31
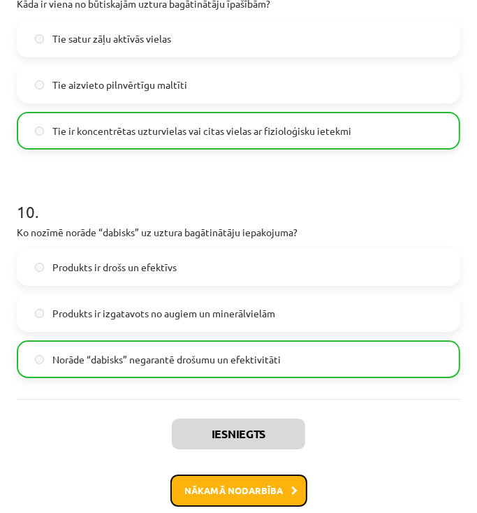
click at [285, 486] on button "Nākamā nodarbība" at bounding box center [238, 490] width 137 height 32
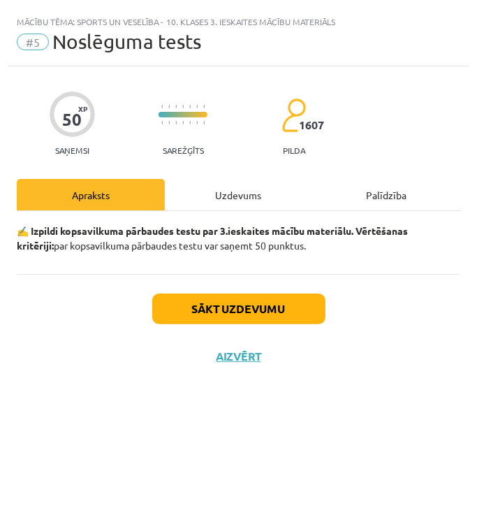
drag, startPoint x: 226, startPoint y: 189, endPoint x: 230, endPoint y: 210, distance: 21.4
click at [225, 189] on div "Uzdevums" at bounding box center [239, 194] width 148 height 31
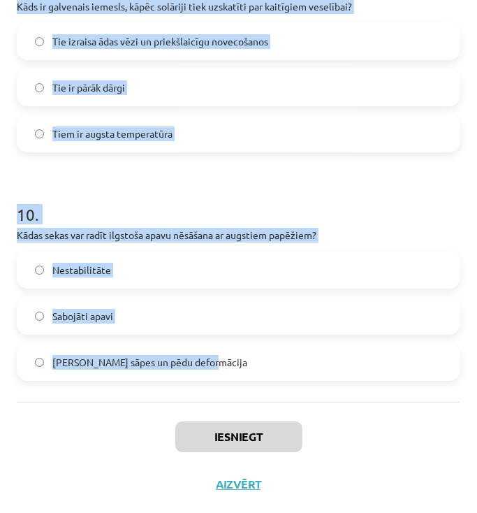
scroll to position [2129, 0]
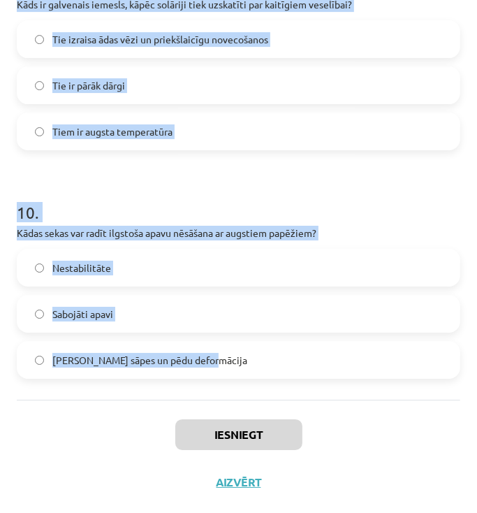
drag, startPoint x: 17, startPoint y: 284, endPoint x: 326, endPoint y: 364, distance: 319.6
copy form "1 . Kāpēc nepieciešams izvēlēties piemērotu apģērbu? Lai pasargātu ķermeni no n…"
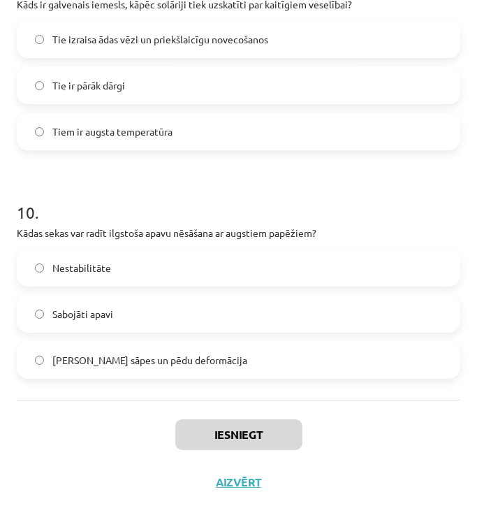
click at [400, 455] on div "Iesniegt Aizvērt" at bounding box center [239, 449] width 444 height 98
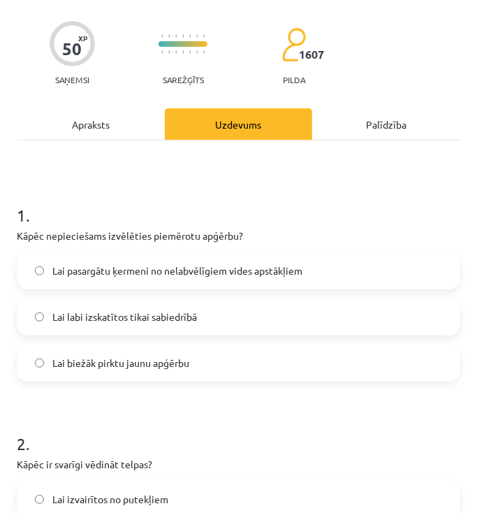
scroll to position [6, 0]
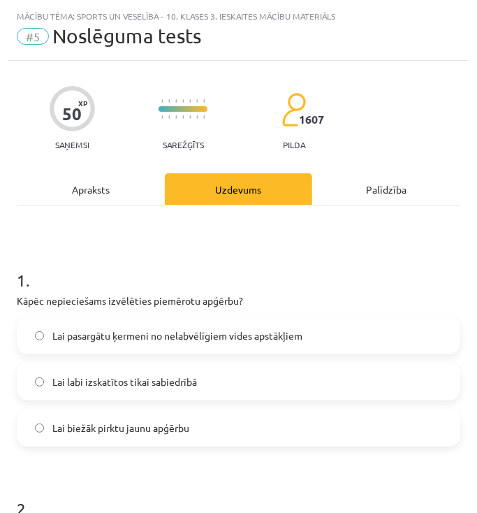
click at [142, 338] on span "Lai pasargātu ķermeni no nelabvēlīgiem vides apstākļiem" at bounding box center [177, 335] width 250 height 15
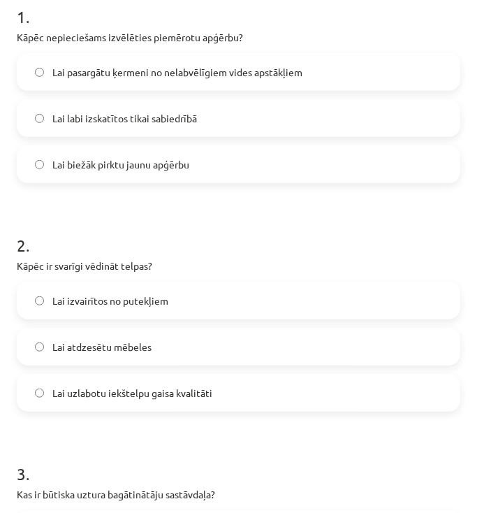
scroll to position [285, 0]
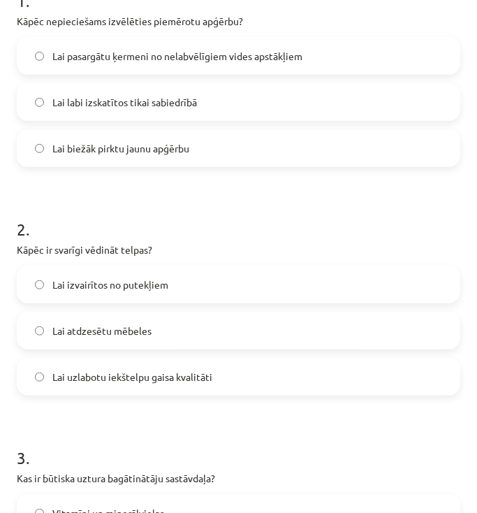
click at [131, 370] on span "Lai uzlabotu iekštelpu gaisa kvalitāti" at bounding box center [132, 377] width 160 height 15
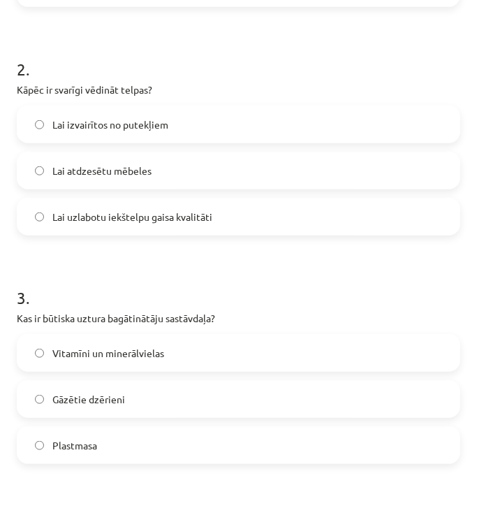
scroll to position [453, 0]
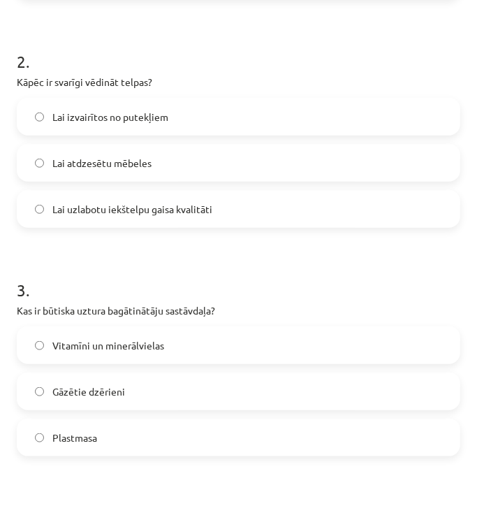
click at [140, 347] on span "Vitamīni un minerālvielas" at bounding box center [108, 345] width 112 height 15
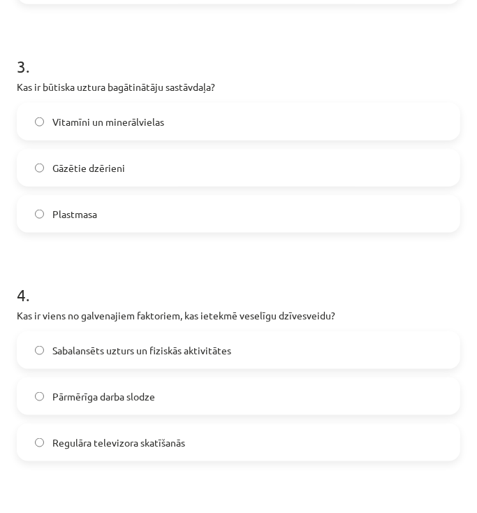
click at [115, 351] on span "Sabalansēts uzturs un fiziskās aktivitātes" at bounding box center [141, 350] width 179 height 15
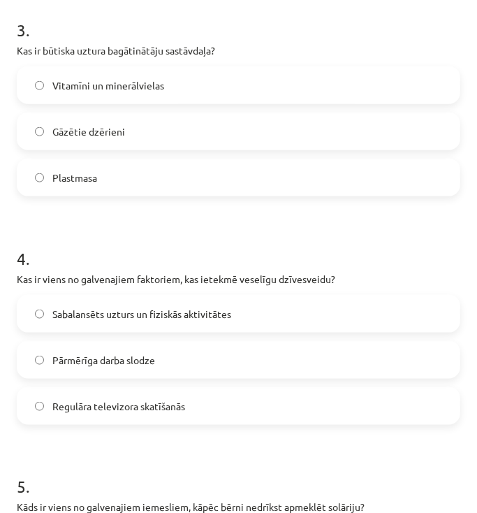
scroll to position [900, 0]
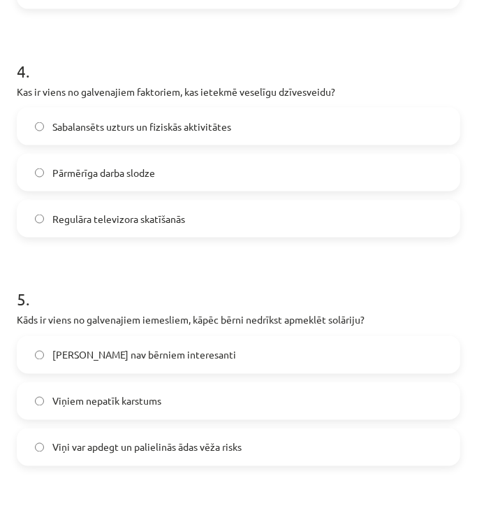
click at [155, 440] on span "Viņi var apdegt un palielinās ādas vēža risks" at bounding box center [146, 447] width 189 height 15
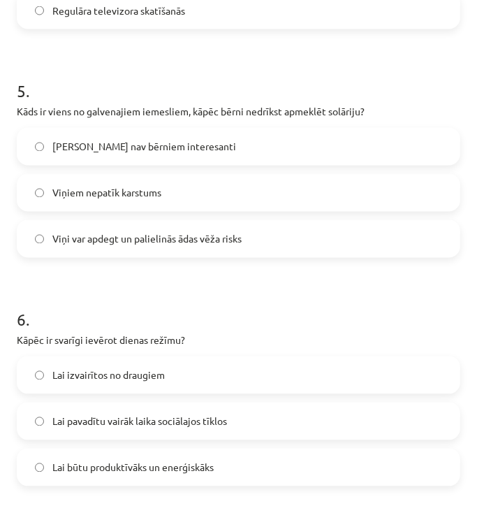
scroll to position [1123, 0]
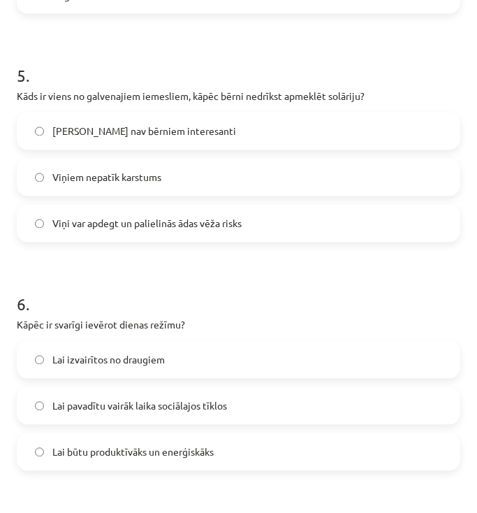
click at [193, 451] on span "Lai būtu produktīvāks un enerģiskāks" at bounding box center [132, 452] width 161 height 15
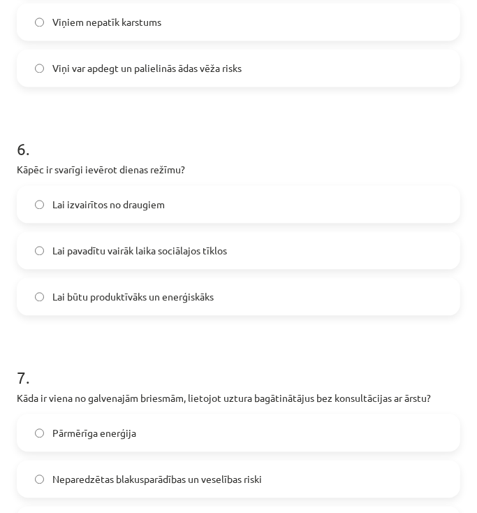
scroll to position [1347, 0]
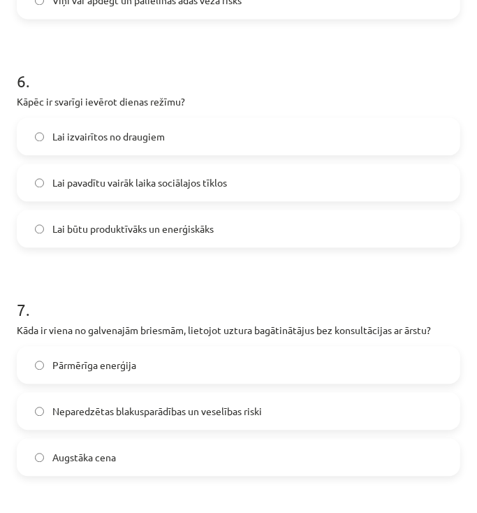
click at [130, 408] on span "Neparedzētas blakusparādības un veselības riski" at bounding box center [157, 411] width 210 height 15
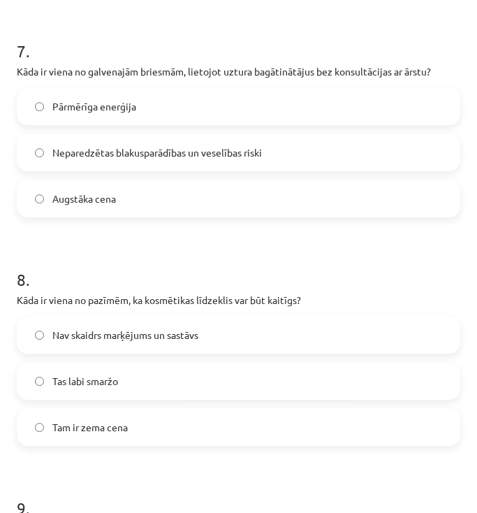
scroll to position [1626, 0]
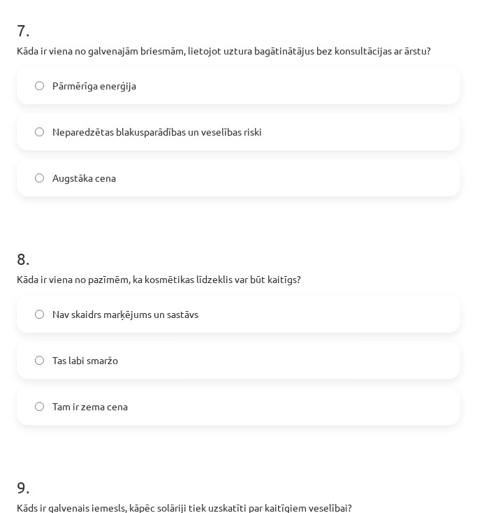
click at [179, 316] on span "Nav skaidrs marķējums un sastāvs" at bounding box center [125, 314] width 146 height 15
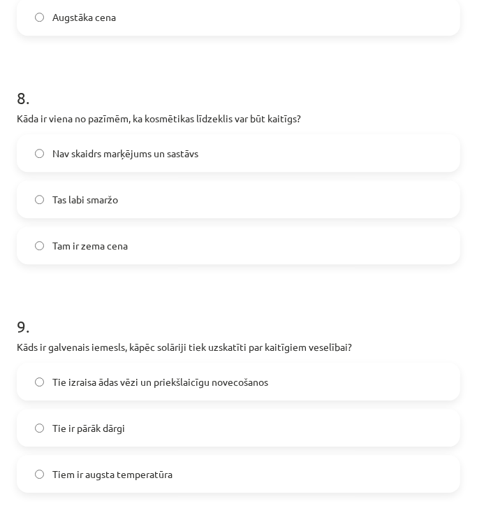
scroll to position [1794, 0]
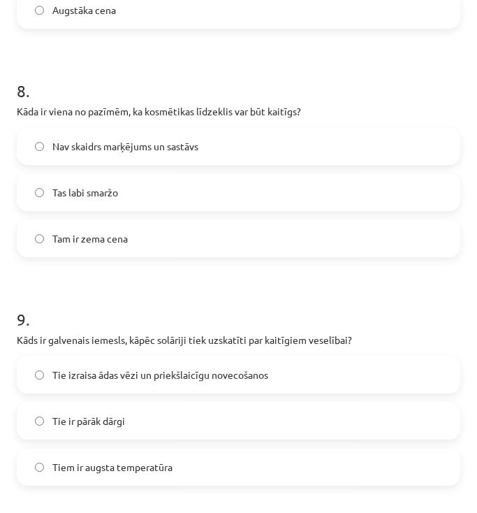
click at [147, 376] on span "Tie izraisa ādas vēzi un priekšlaicīgu novecošanos" at bounding box center [160, 374] width 216 height 15
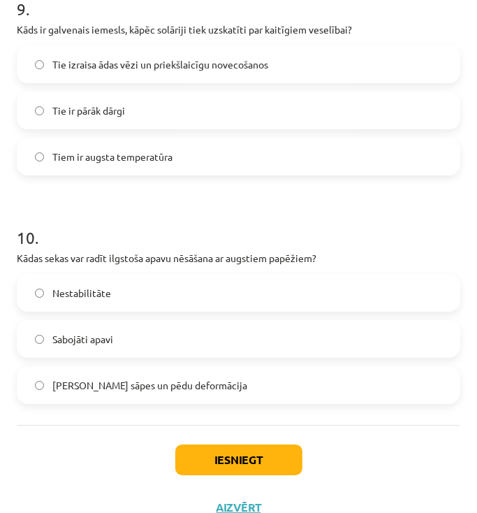
scroll to position [2129, 0]
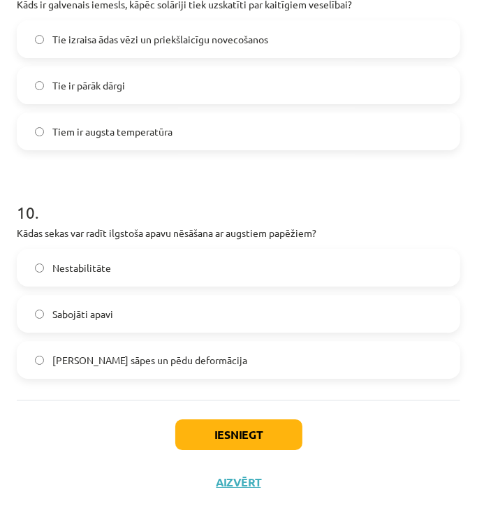
click at [141, 370] on label "Muguras sāpes un pēdu deformācija" at bounding box center [238, 359] width 441 height 35
click at [243, 438] on button "Iesniegt" at bounding box center [238, 434] width 127 height 31
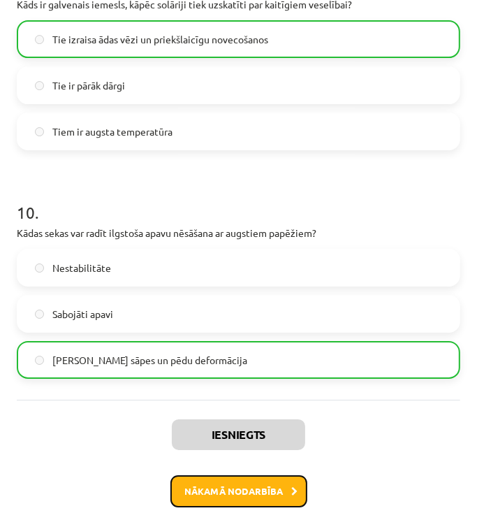
click at [274, 493] on button "Nākamā nodarbība" at bounding box center [238, 491] width 137 height 32
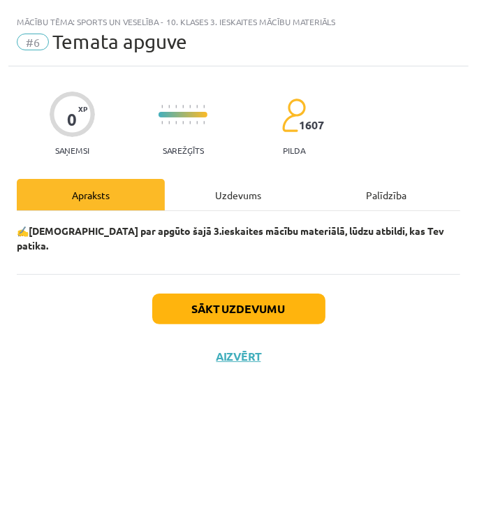
click at [249, 207] on div "Uzdevums" at bounding box center [239, 194] width 148 height 31
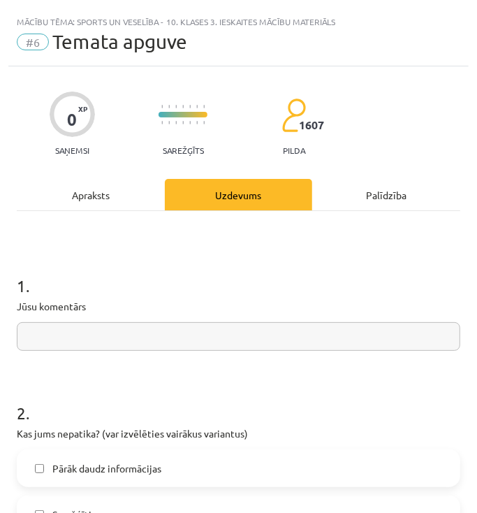
click at [134, 204] on div "Apraksts" at bounding box center [91, 194] width 148 height 31
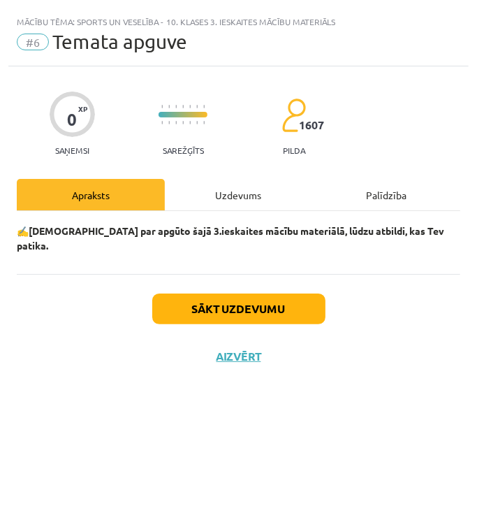
click at [235, 193] on div "Uzdevums" at bounding box center [239, 194] width 148 height 31
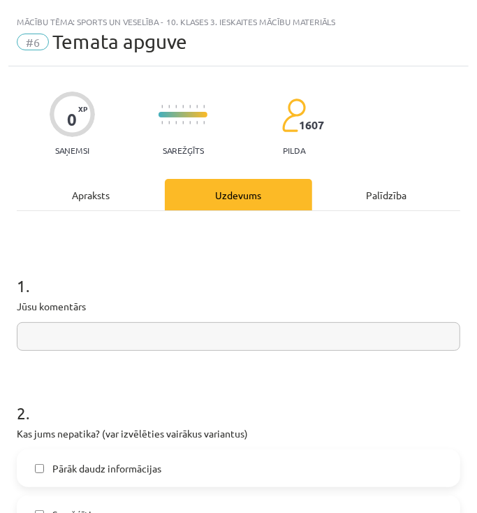
drag, startPoint x: 129, startPoint y: 302, endPoint x: 131, endPoint y: 319, distance: 17.7
click at [129, 305] on p "Jūsu komentārs" at bounding box center [239, 306] width 444 height 15
click at [134, 333] on input "text" at bounding box center [239, 336] width 444 height 29
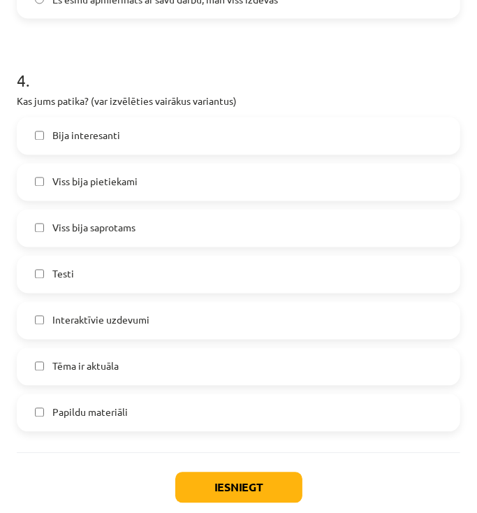
scroll to position [1190, 0]
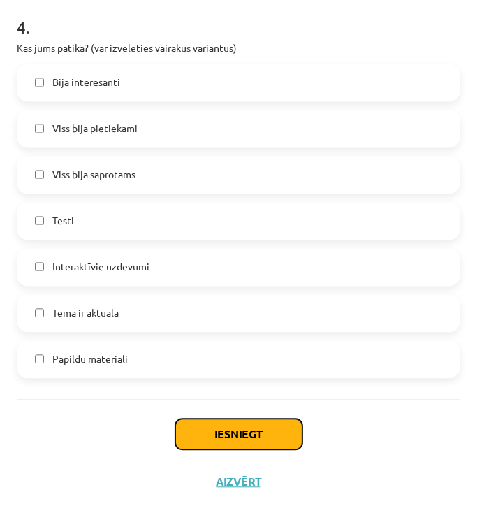
click at [246, 430] on button "Iesniegt" at bounding box center [238, 434] width 127 height 31
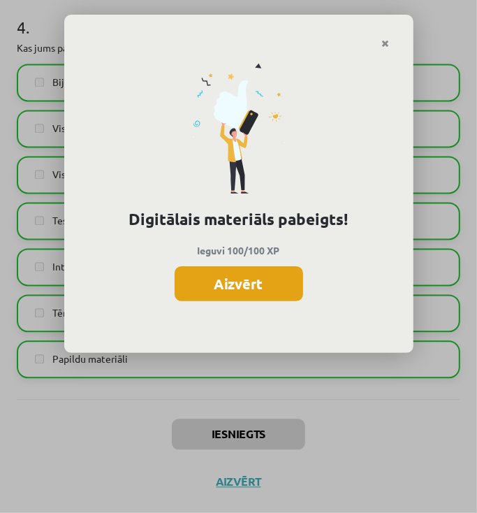
click at [276, 299] on button "Aizvērt" at bounding box center [239, 283] width 129 height 35
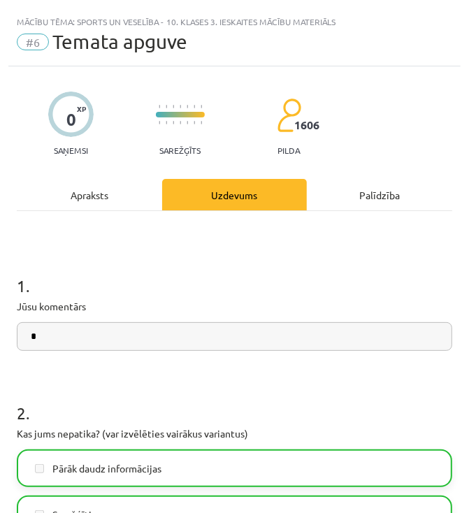
scroll to position [390, 0]
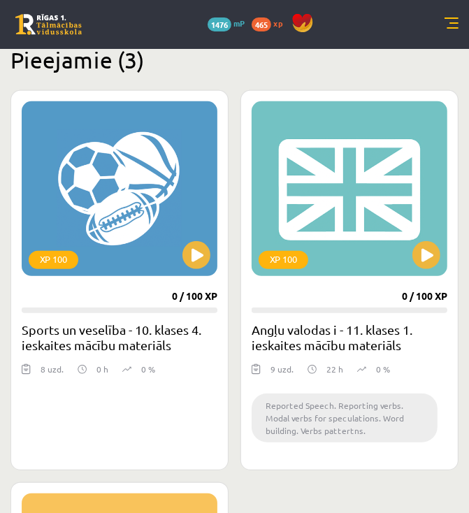
scroll to position [112, 0]
